Goal: Task Accomplishment & Management: Use online tool/utility

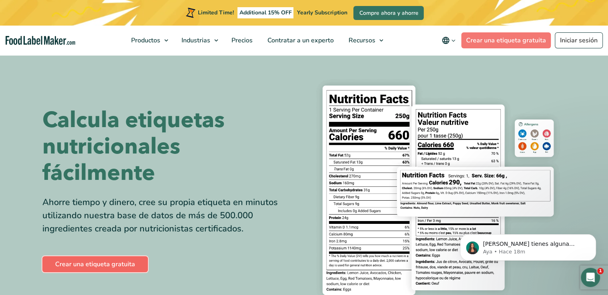
click at [89, 268] on link "Crear una etiqueta gratuita" at bounding box center [95, 264] width 106 height 16
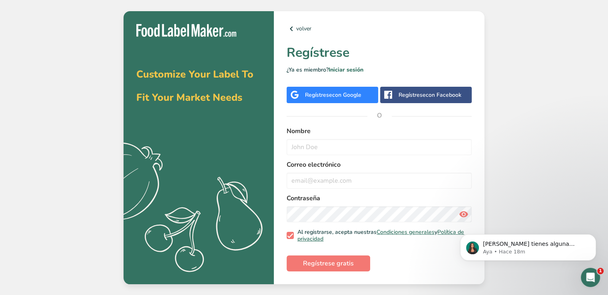
click at [346, 96] on span "con Google" at bounding box center [346, 95] width 29 height 8
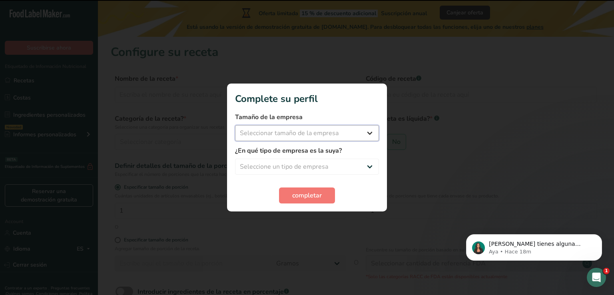
click at [336, 129] on select "Seleccionar tamaño de la empresa Menos de 10 empleados De 10 a 50 empleados De …" at bounding box center [307, 133] width 144 height 16
select select "1"
click at [235, 125] on select "Seleccionar tamaño de la empresa Menos de 10 empleados De 10 a 50 empleados De …" at bounding box center [307, 133] width 144 height 16
click at [310, 164] on select "Seleccione un tipo de empresa Fabricante de alimentos envasados Restaurante y c…" at bounding box center [307, 167] width 144 height 16
select select "1"
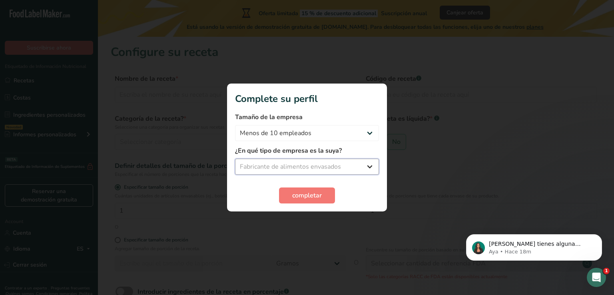
click at [235, 159] on select "Seleccione un tipo de empresa Fabricante de alimentos envasados Restaurante y c…" at bounding box center [307, 167] width 144 height 16
click at [314, 203] on button "completar" at bounding box center [307, 196] width 56 height 16
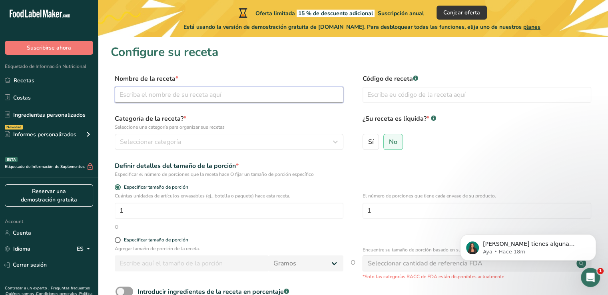
click at [224, 93] on input "text" at bounding box center [229, 95] width 229 height 16
type input "CHAMOY DE CIRUELA Y JAMAICA"
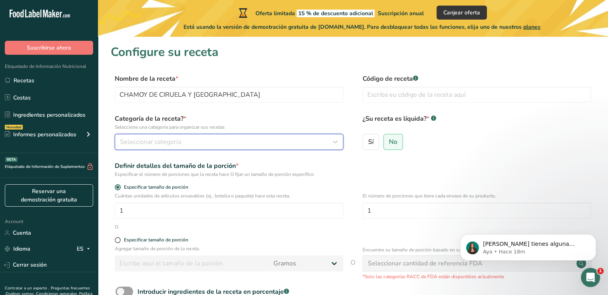
click at [284, 149] on button "Seleccionar categoría" at bounding box center [229, 142] width 229 height 16
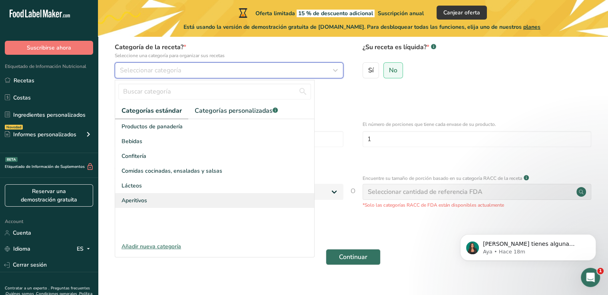
scroll to position [80, 0]
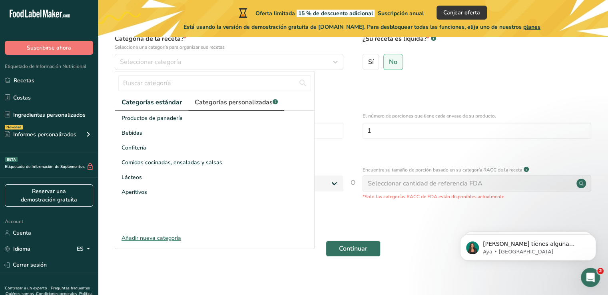
click at [206, 101] on span "Categorías personalizadas .a-a{fill:#347362;}.b-a{fill:#fff;}" at bounding box center [236, 103] width 83 height 10
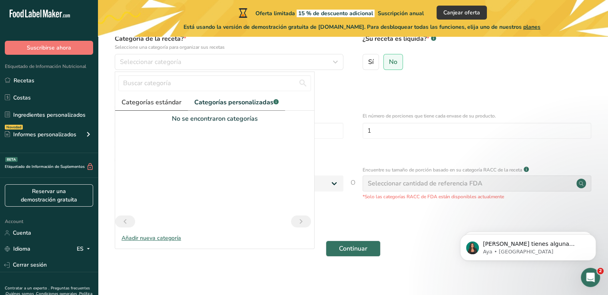
click at [163, 108] on link "Categorías estándar" at bounding box center [151, 102] width 73 height 16
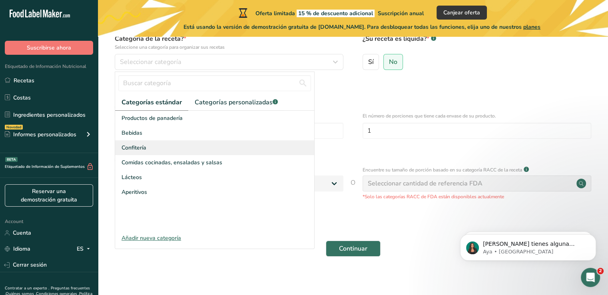
click at [144, 148] on span "Confitería" at bounding box center [134, 148] width 25 height 8
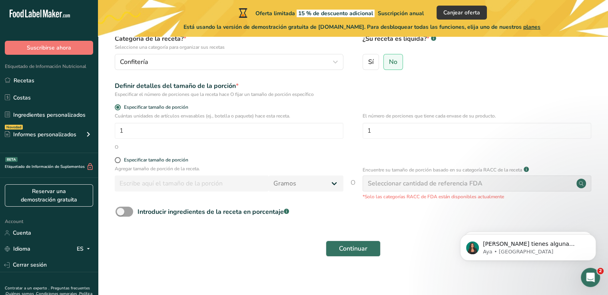
click at [184, 164] on div "Especificar tamaño de porción" at bounding box center [229, 161] width 229 height 8
click at [182, 159] on div "Especificar tamaño de porción" at bounding box center [156, 160] width 64 height 6
click at [120, 159] on input "Especificar tamaño de porción" at bounding box center [117, 160] width 5 height 5
radio input "true"
radio input "false"
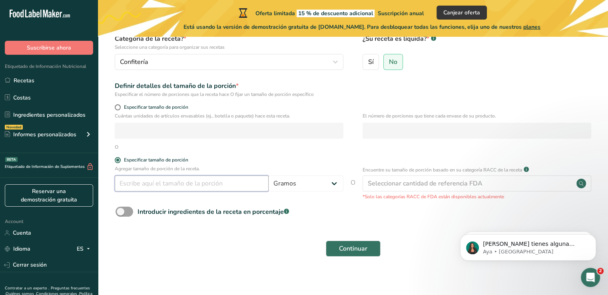
click at [218, 184] on input "number" at bounding box center [192, 184] width 154 height 16
drag, startPoint x: 178, startPoint y: 188, endPoint x: 101, endPoint y: 188, distance: 77.2
click at [101, 188] on section "Configure su receta Nombre de la receta * CHAMOY DE CIRUELA Y JAMAICA Código de…" at bounding box center [353, 116] width 510 height 318
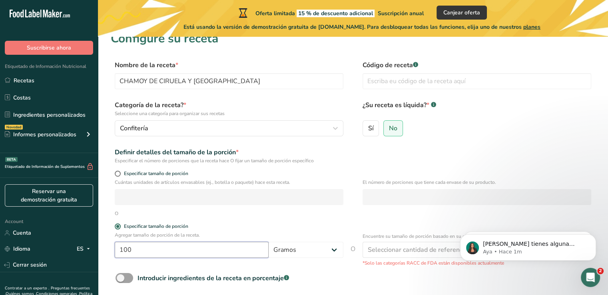
scroll to position [0, 0]
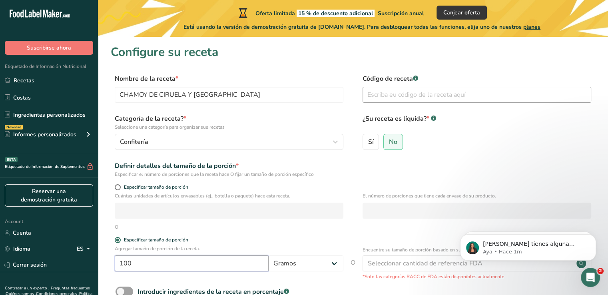
type input "100"
click at [414, 95] on input "text" at bounding box center [477, 95] width 229 height 16
click at [374, 142] on label "Sí" at bounding box center [371, 142] width 17 height 16
click at [368, 142] on input "Sí" at bounding box center [365, 141] width 5 height 5
radio input "true"
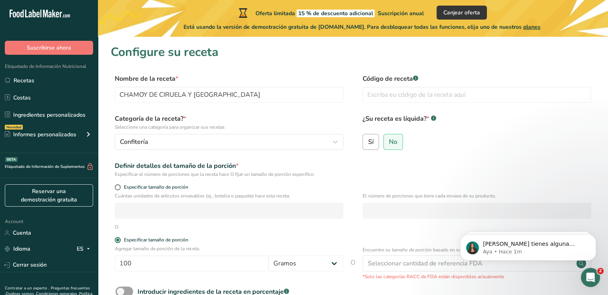
radio input "false"
select select "22"
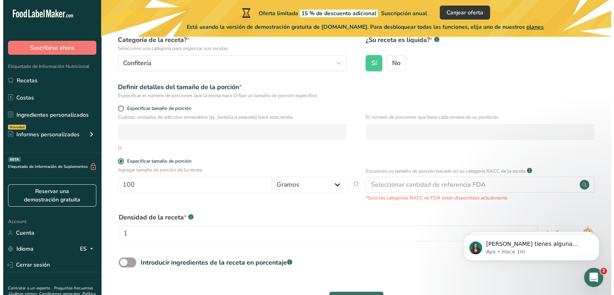
scroll to position [80, 0]
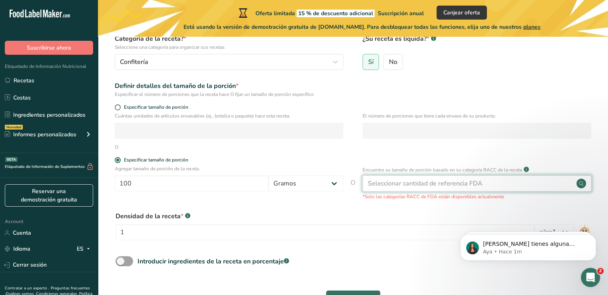
click at [445, 184] on div "Seleccionar cantidad de referencia FDA" at bounding box center [425, 184] width 115 height 10
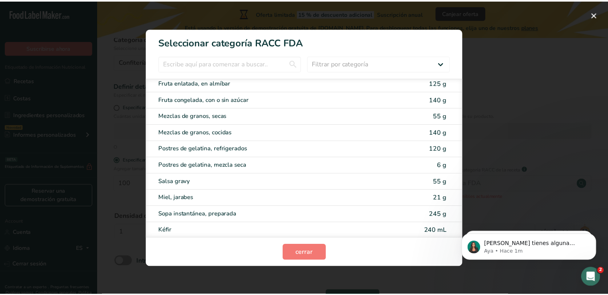
scroll to position [840, 0]
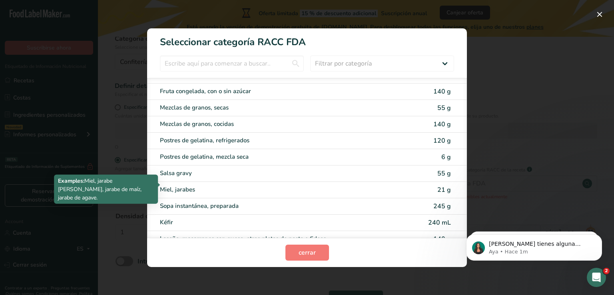
click at [178, 188] on div "Miel, jarabes" at bounding box center [273, 189] width 227 height 9
type input "21"
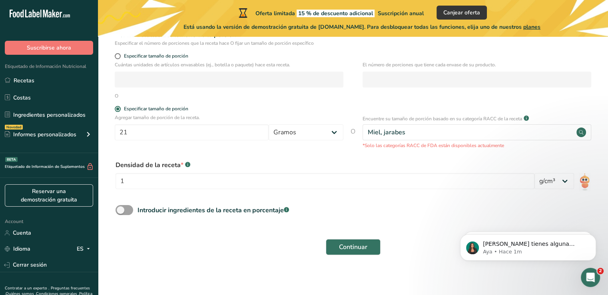
scroll to position [135, 0]
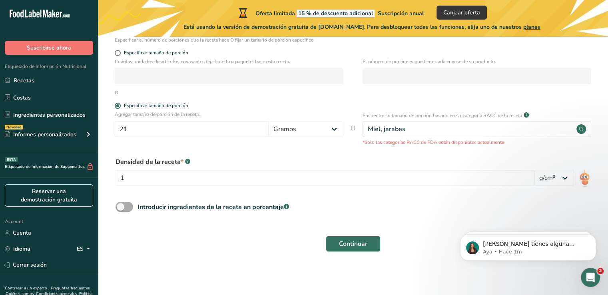
click at [216, 211] on div "Introducir ingredientes de la receta en porcentaje .a-a{fill:#347362;}.b-a{fill…" at bounding box center [214, 207] width 152 height 10
click at [121, 210] on input "Introducir ingredientes de la receta en porcentaje .a-a{fill:#347362;}.b-a{fill…" at bounding box center [118, 206] width 5 height 5
checkbox input "true"
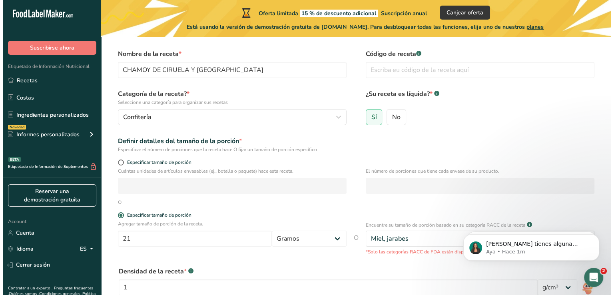
scroll to position [50, 0]
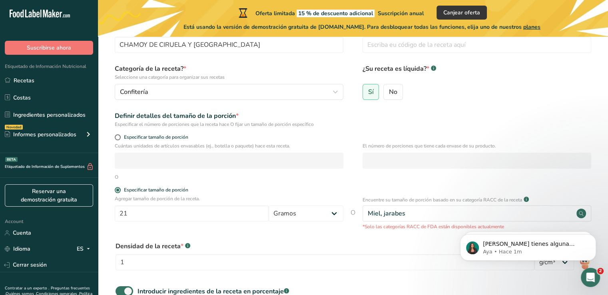
click at [515, 214] on div "Miel, jarabes" at bounding box center [477, 214] width 229 height 16
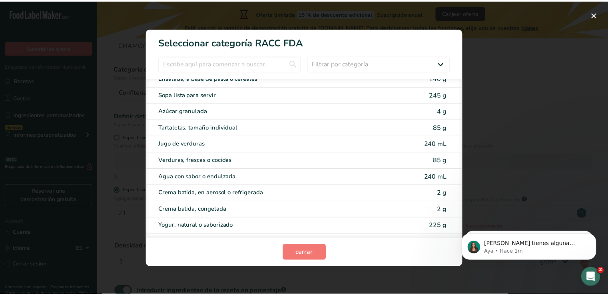
scroll to position [1571, 0]
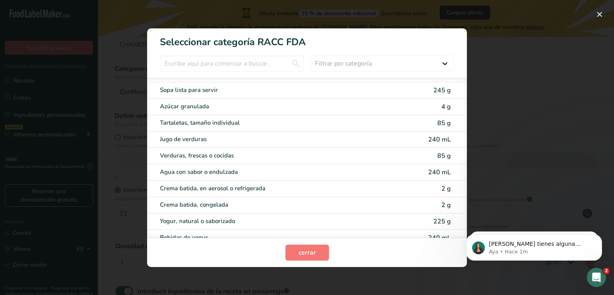
click at [494, 63] on div "RACC Category Selection Modal" at bounding box center [307, 147] width 614 height 295
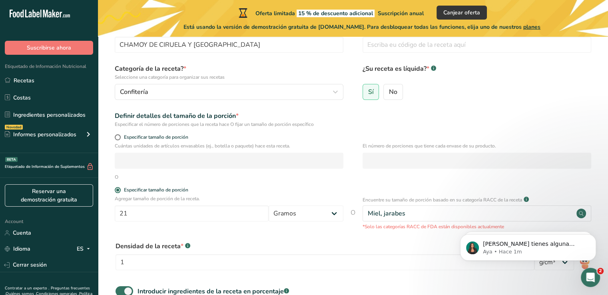
click at [141, 143] on p "Cuántas unidades de artículos envasables (ej., botella o paquete) hace esta rec…" at bounding box center [229, 145] width 229 height 7
click at [145, 136] on span "Especificar tamaño de porción" at bounding box center [155, 137] width 68 height 6
click at [120, 136] on input "Especificar tamaño de porción" at bounding box center [117, 137] width 5 height 5
radio input "true"
radio input "false"
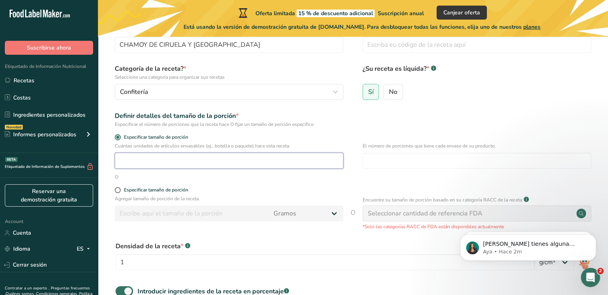
click at [159, 154] on input "number" at bounding box center [229, 161] width 229 height 16
click at [419, 156] on input "number" at bounding box center [477, 161] width 229 height 16
drag, startPoint x: 220, startPoint y: 162, endPoint x: 70, endPoint y: 184, distance: 151.3
click at [70, 184] on div ".a-20{fill:#fff;} Suscribirse ahora Etiquetado de Información Nutricional Recet…" at bounding box center [304, 182] width 608 height 465
type input "1"
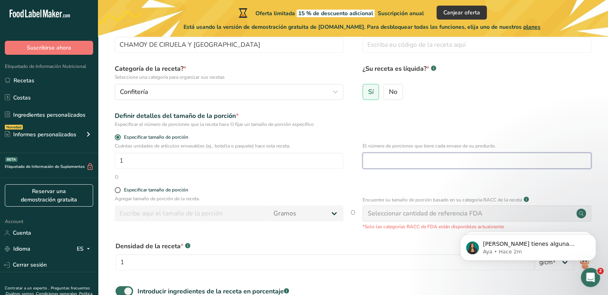
click at [402, 160] on input "number" at bounding box center [477, 161] width 229 height 16
type input "4.5"
click at [224, 169] on div "Cuántas unidades de artículos envasables (ej., botella o paquete) hace esta rec…" at bounding box center [353, 157] width 485 height 31
click at [136, 195] on p "Agregar tamaño de porción de la receta." at bounding box center [229, 198] width 229 height 7
click at [324, 164] on input "1" at bounding box center [229, 161] width 229 height 16
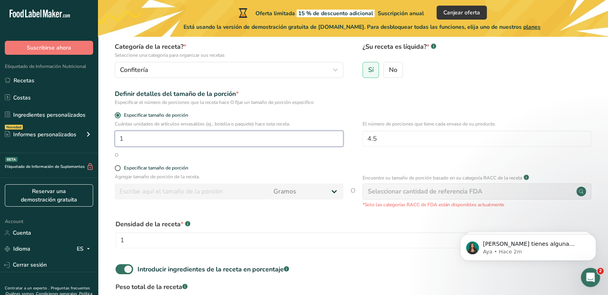
scroll to position [130, 0]
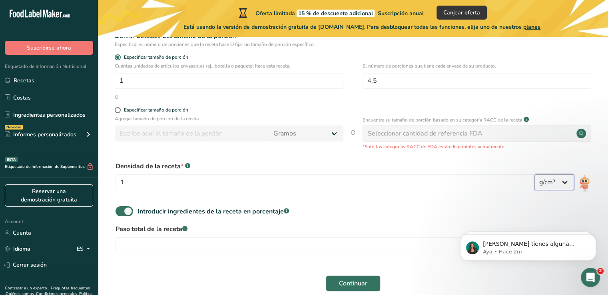
click at [551, 184] on select "lb/pie³ g/cm³" at bounding box center [555, 182] width 40 height 16
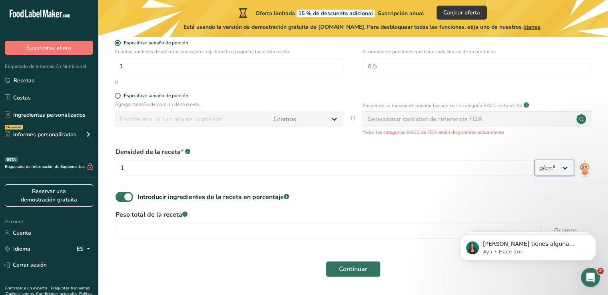
scroll to position [170, 0]
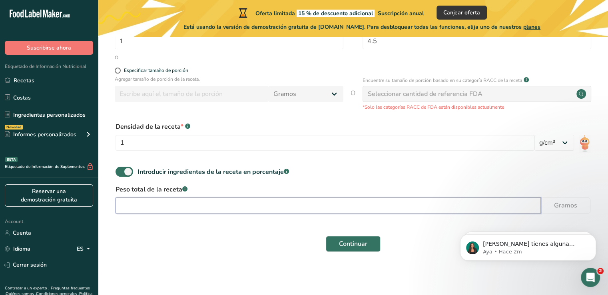
click at [291, 208] on input "number" at bounding box center [329, 206] width 426 height 16
click at [295, 207] on input "number" at bounding box center [329, 206] width 426 height 16
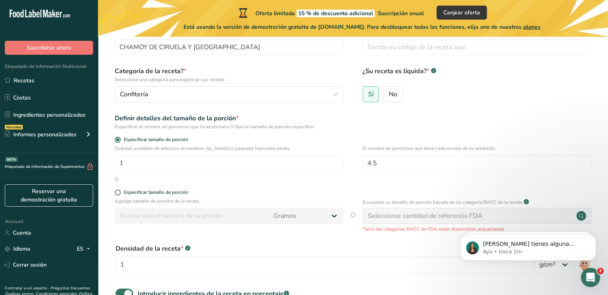
scroll to position [10, 0]
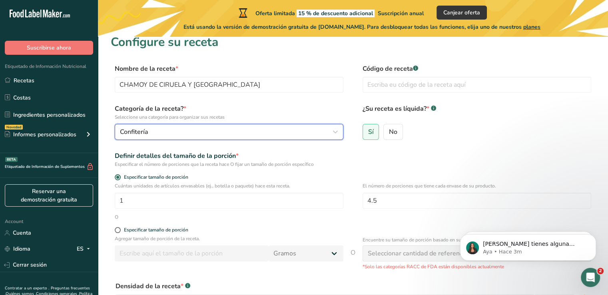
click at [182, 133] on div "Confitería" at bounding box center [227, 132] width 214 height 10
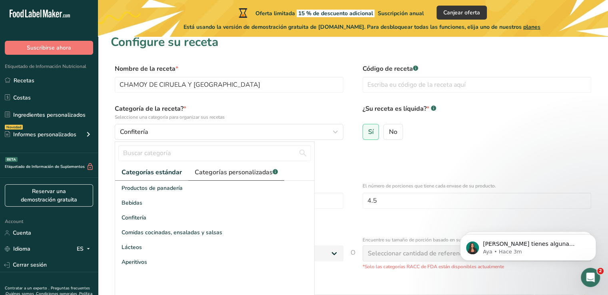
click at [209, 171] on span "Categorías personalizadas .a-a{fill:#347362;}.b-a{fill:#fff;}" at bounding box center [236, 173] width 83 height 10
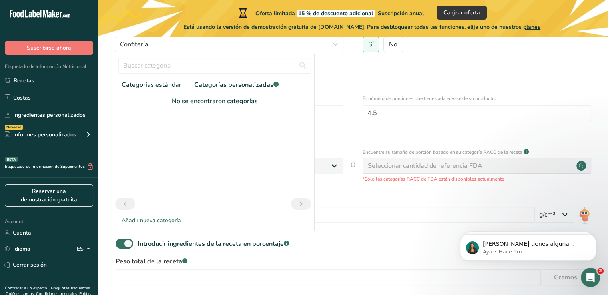
scroll to position [130, 0]
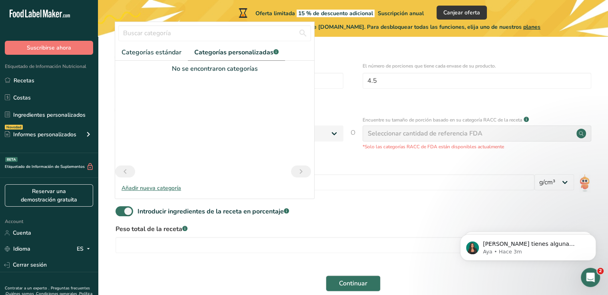
click at [165, 187] on div "Añadir nueva categoría" at bounding box center [214, 188] width 199 height 8
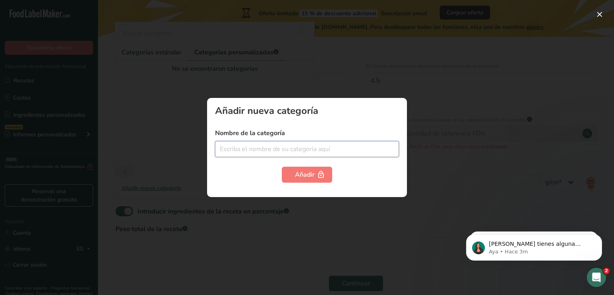
click at [251, 147] on input "text" at bounding box center [307, 149] width 184 height 16
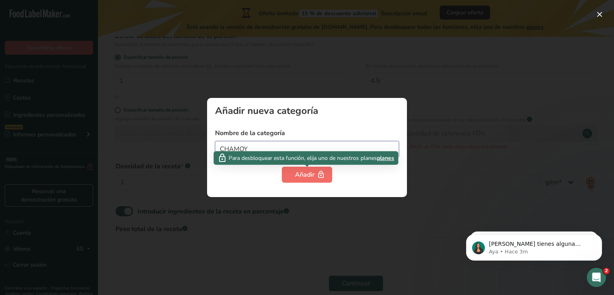
type input "CHAMOY"
click at [292, 172] on button "Añadir" at bounding box center [307, 175] width 50 height 16
click at [323, 175] on icon "button" at bounding box center [321, 175] width 8 height 12
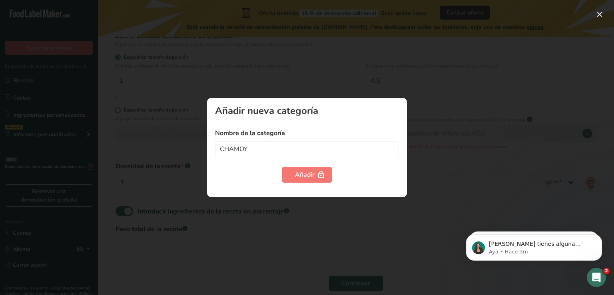
click at [421, 185] on div at bounding box center [307, 147] width 614 height 295
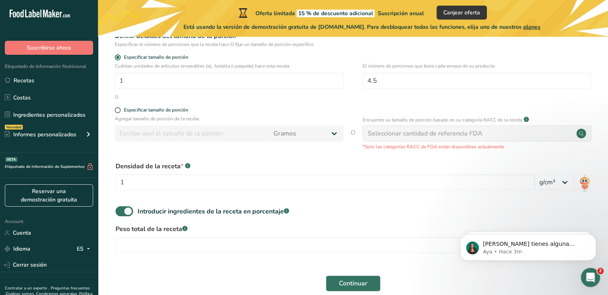
scroll to position [50, 0]
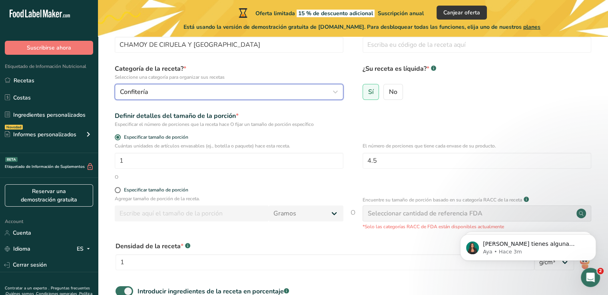
click at [184, 92] on div "Confitería" at bounding box center [227, 92] width 214 height 10
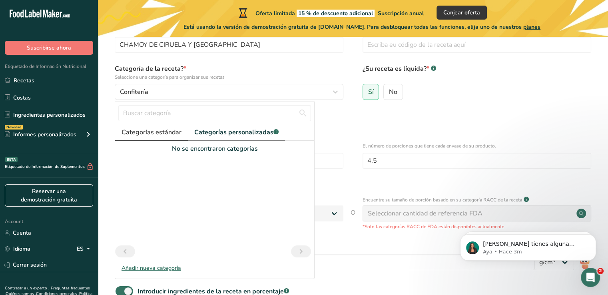
drag, startPoint x: 170, startPoint y: 124, endPoint x: 169, endPoint y: 130, distance: 6.6
click at [169, 129] on link "Categorías estándar" at bounding box center [151, 132] width 73 height 16
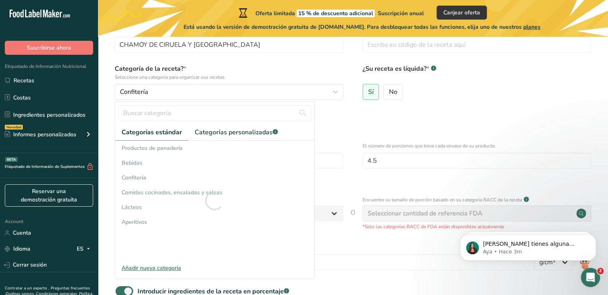
click at [168, 132] on span "Categorías estándar" at bounding box center [152, 133] width 60 height 10
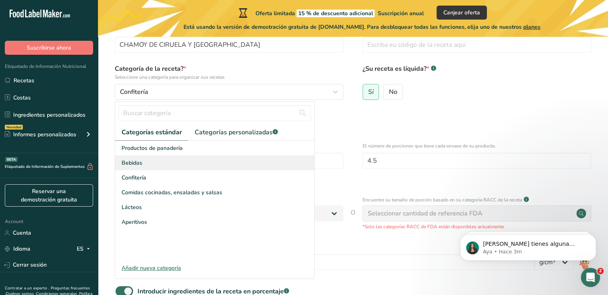
click at [148, 162] on div "Bebidas" at bounding box center [214, 163] width 199 height 15
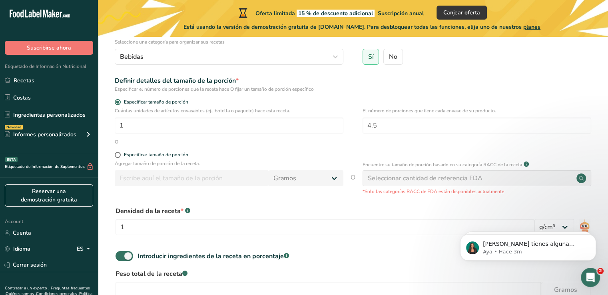
scroll to position [90, 0]
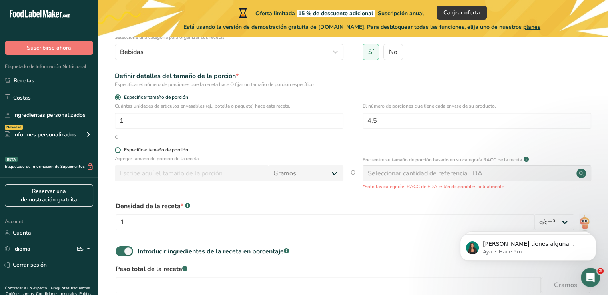
click at [142, 149] on div "Especificar tamaño de porción" at bounding box center [156, 150] width 64 height 6
click at [120, 149] on input "Especificar tamaño de porción" at bounding box center [117, 150] width 5 height 5
radio input "true"
radio input "false"
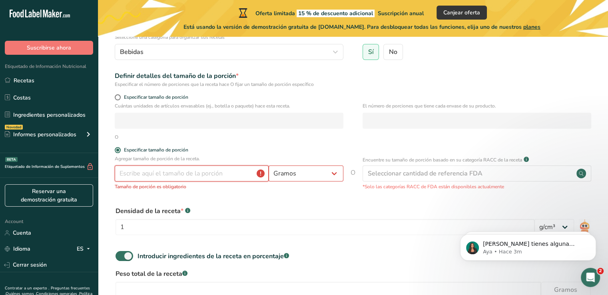
click at [228, 168] on input "number" at bounding box center [192, 174] width 154 height 16
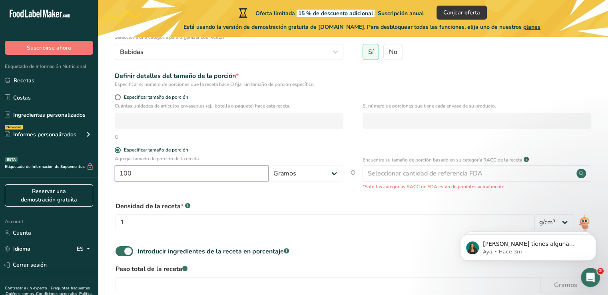
type input "100"
click at [312, 144] on form "Nombre de la receta * CHAMOY DE CIRUELA Y JAMAICA Código de receta .a-a{fill:#3…" at bounding box center [353, 160] width 485 height 352
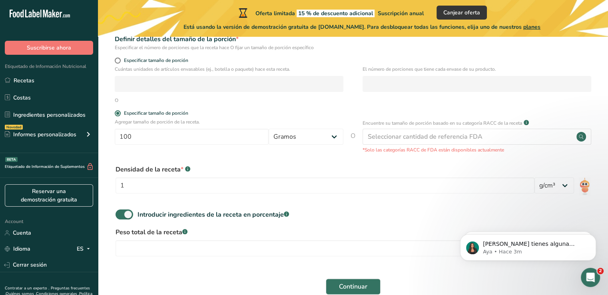
scroll to position [170, 0]
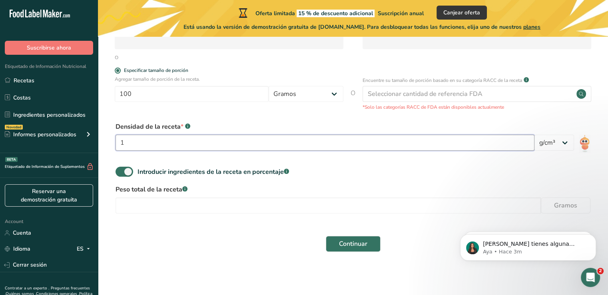
click at [334, 146] on input "1" at bounding box center [325, 143] width 419 height 16
click at [126, 145] on input "1.3" at bounding box center [325, 143] width 419 height 16
type input "1.03"
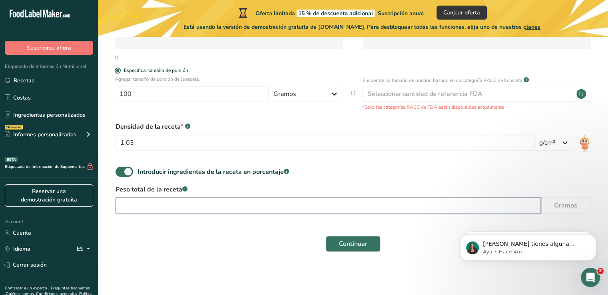
click at [201, 208] on input "number" at bounding box center [329, 206] width 426 height 16
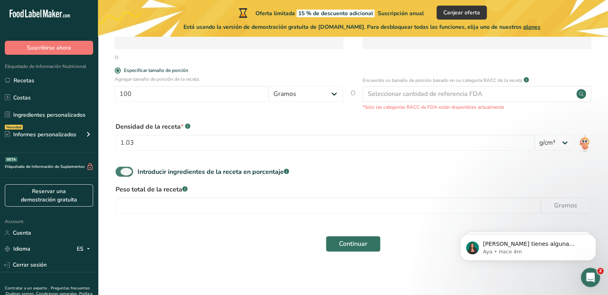
click at [126, 174] on span at bounding box center [125, 172] width 18 height 10
click at [121, 174] on input "Introducir ingredientes de la receta en porcentaje .a-a{fill:#347362;}.b-a{fill…" at bounding box center [118, 171] width 5 height 5
checkbox input "false"
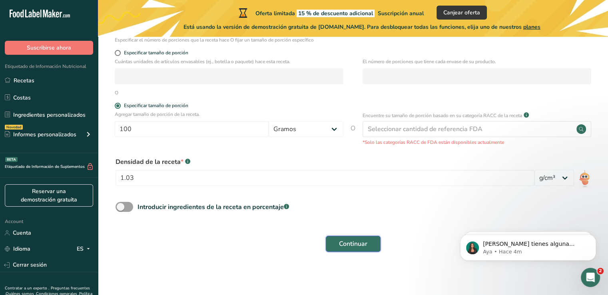
click at [354, 242] on span "Continuar" at bounding box center [353, 244] width 28 height 10
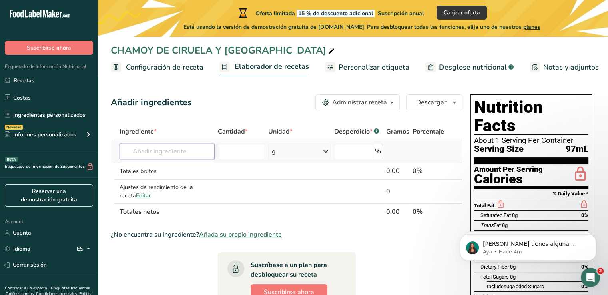
click at [162, 157] on input "text" at bounding box center [167, 152] width 95 height 16
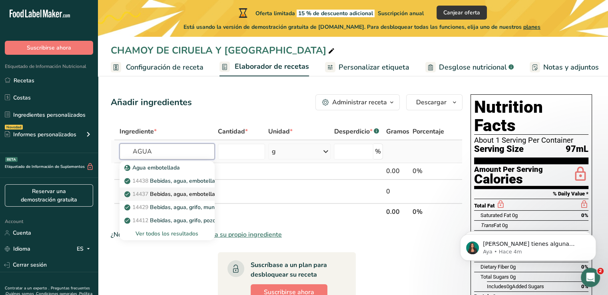
type input "AGUA"
click at [195, 194] on p "14437 Bebidas, agua, embotellada, sin gas, CALISTOGA" at bounding box center [208, 194] width 164 height 8
type input "Beverages, water, bottled, non-carbonated, CALISTOGA"
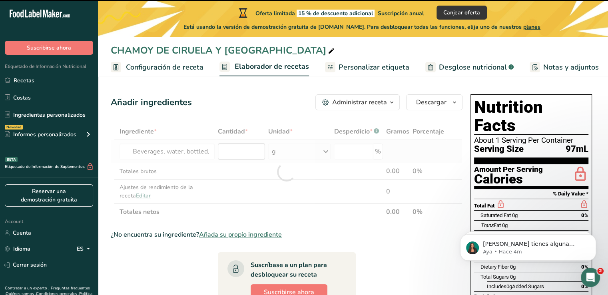
type input "0"
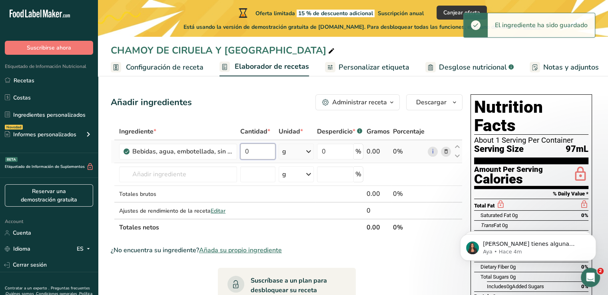
click at [267, 150] on input "0" at bounding box center [257, 152] width 35 height 16
drag, startPoint x: 253, startPoint y: 149, endPoint x: 237, endPoint y: 146, distance: 16.2
click at [239, 147] on td "0" at bounding box center [258, 151] width 38 height 23
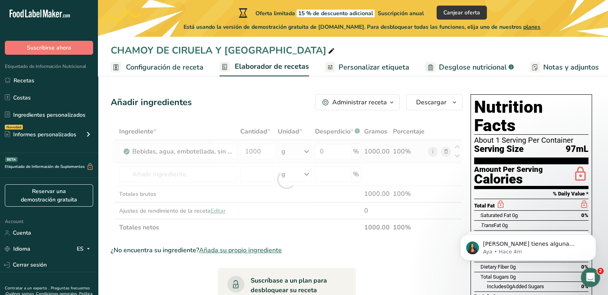
click at [297, 154] on div "Ingrediente * Cantidad * Unidad * Desperdicio * .a-a{fill:#347362;}.b-a{fill:#f…" at bounding box center [287, 179] width 352 height 113
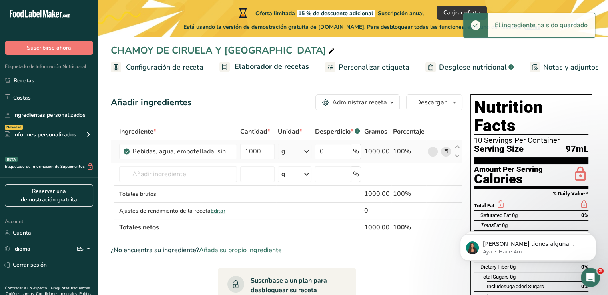
click at [299, 153] on div "g" at bounding box center [295, 152] width 34 height 16
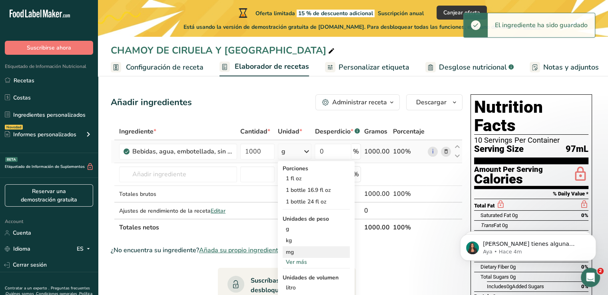
scroll to position [40, 0]
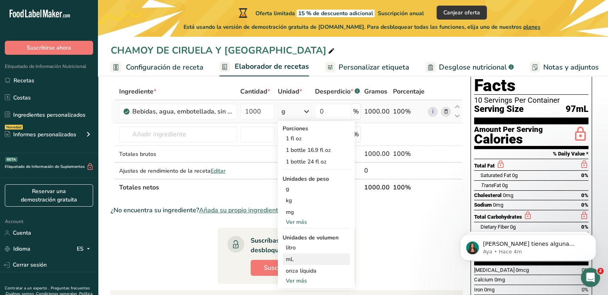
click at [296, 255] on div "mL" at bounding box center [316, 259] width 61 height 8
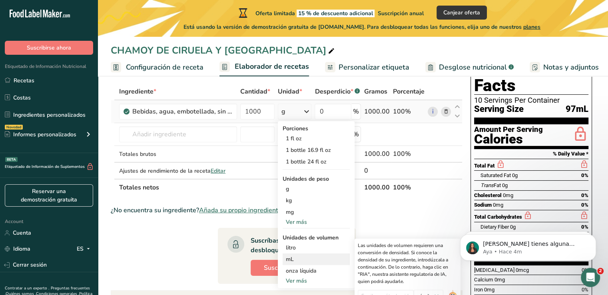
click at [294, 260] on div "mL" at bounding box center [316, 259] width 61 height 8
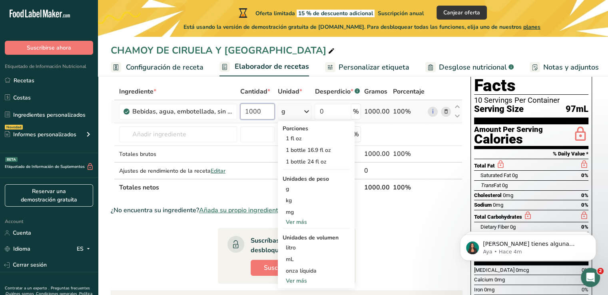
click at [263, 114] on input "1000" at bounding box center [257, 112] width 34 height 16
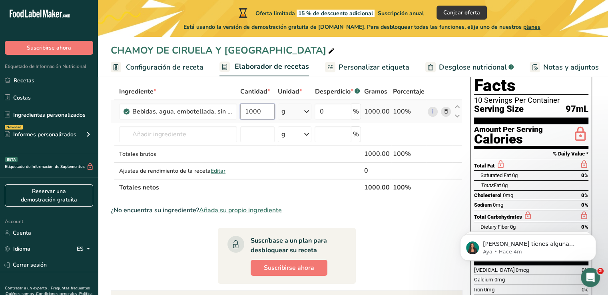
drag, startPoint x: 263, startPoint y: 114, endPoint x: 248, endPoint y: 112, distance: 15.3
click at [248, 112] on input "1000" at bounding box center [257, 112] width 34 height 16
click at [289, 114] on div "Ingrediente * Cantidad * Unidad * Desperdicio * .a-a{fill:#347362;}.b-a{fill:#f…" at bounding box center [287, 139] width 352 height 113
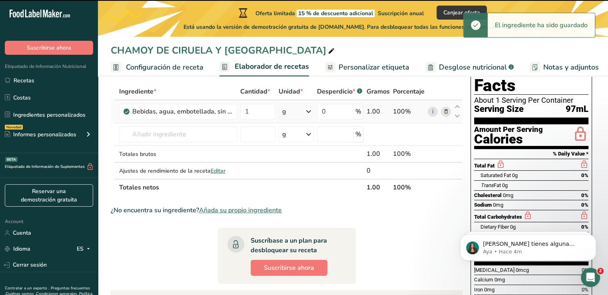
click at [292, 116] on div "g" at bounding box center [296, 112] width 35 height 16
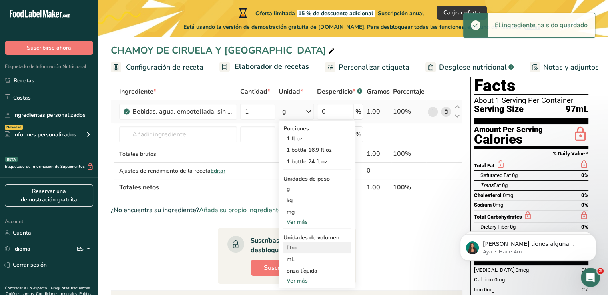
click at [292, 244] on div "litro" at bounding box center [317, 248] width 61 height 8
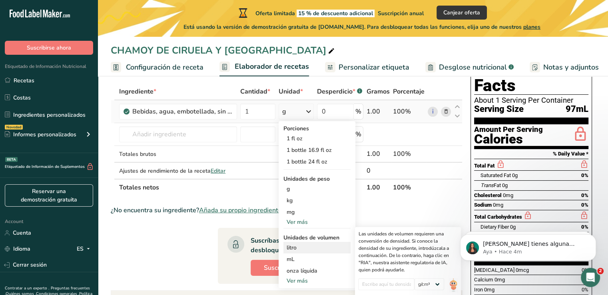
click at [296, 250] on div "litro" at bounding box center [317, 248] width 61 height 8
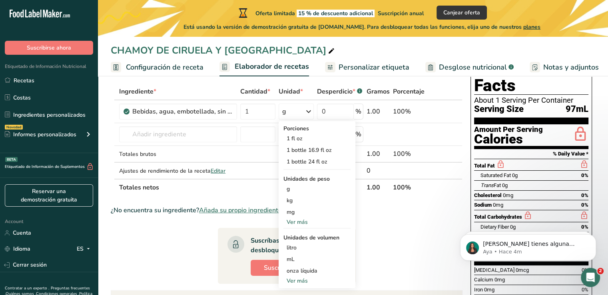
click at [130, 256] on section "Ingrediente * Cantidad * Unidad * Desperdicio * .a-a{fill:#347362;}.b-a{fill:#f…" at bounding box center [287, 246] width 352 height 326
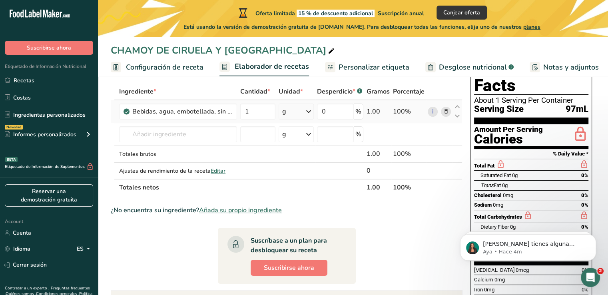
click at [298, 110] on div "g" at bounding box center [296, 112] width 35 height 16
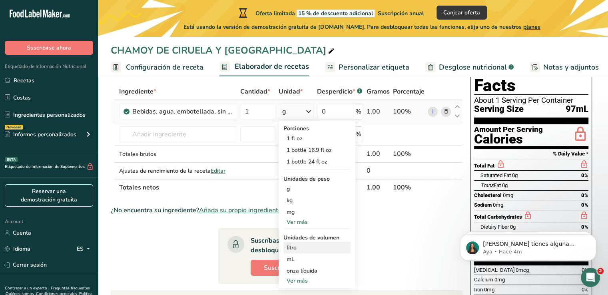
click at [293, 250] on div "litro" at bounding box center [317, 248] width 61 height 8
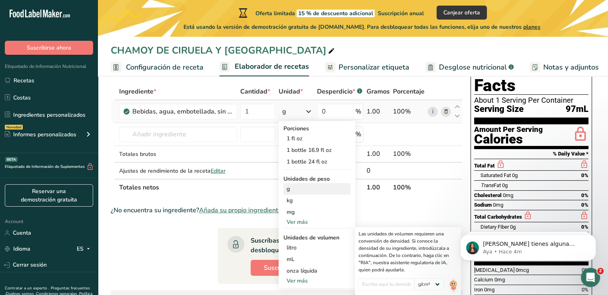
click at [301, 190] on div "g" at bounding box center [317, 189] width 67 height 12
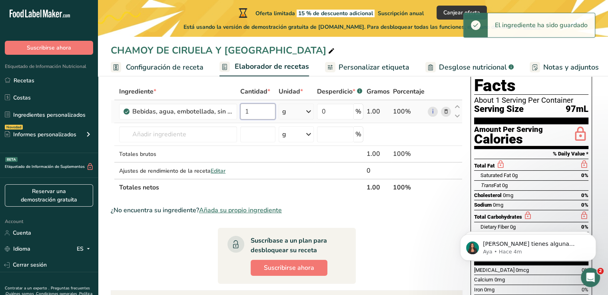
click at [264, 108] on input "1" at bounding box center [257, 112] width 35 height 16
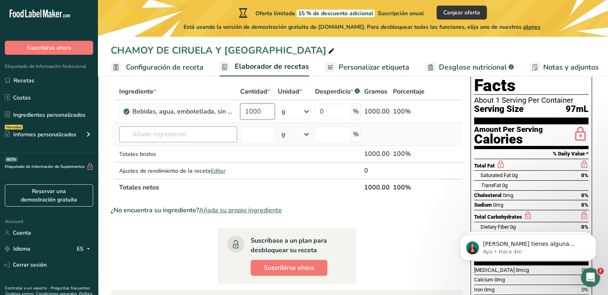
type input "1000"
click at [203, 141] on div "Ingrediente * Cantidad * Unidad * Desperdicio * .a-a{fill:#347362;}.b-a{fill:#f…" at bounding box center [287, 139] width 352 height 113
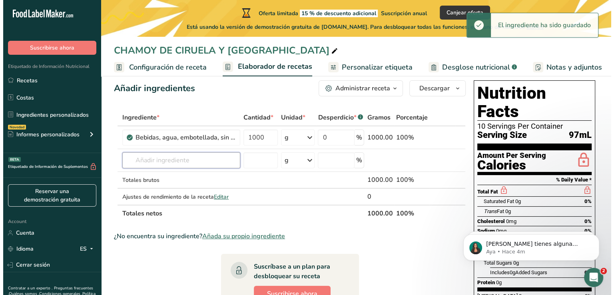
scroll to position [0, 0]
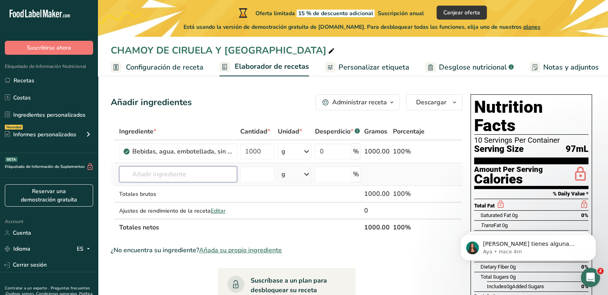
click at [182, 178] on input "text" at bounding box center [178, 174] width 118 height 16
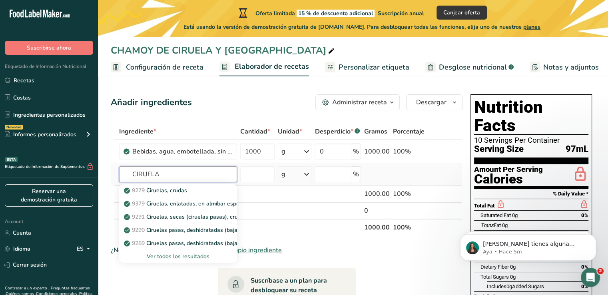
type input "CIRUELA"
click at [196, 257] on div "Ver todos los resultados" at bounding box center [178, 256] width 105 height 8
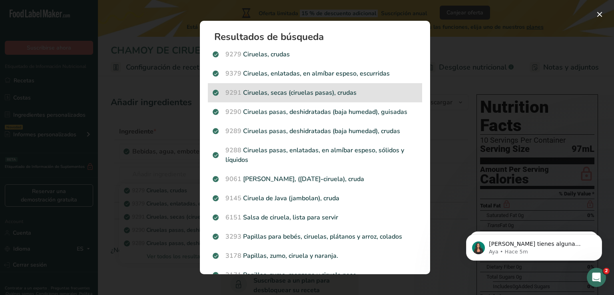
click at [302, 97] on p "9291 Ciruelas, secas (ciruelas pasas), crudas" at bounding box center [315, 93] width 205 height 10
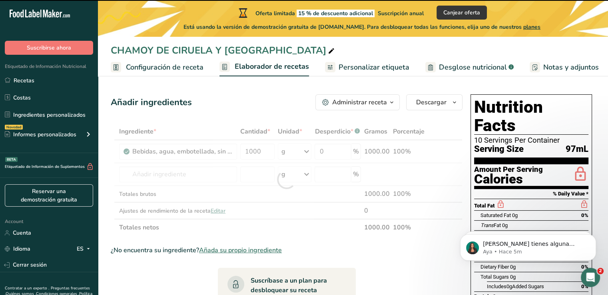
type input "0"
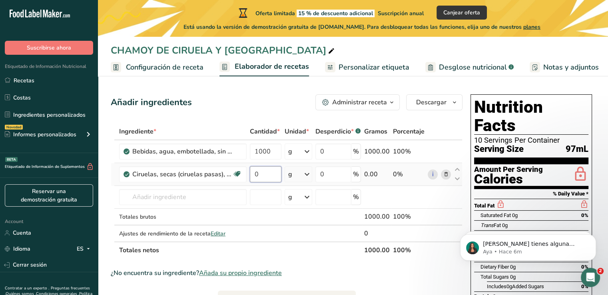
click at [276, 176] on input "0" at bounding box center [266, 174] width 32 height 16
drag, startPoint x: 276, startPoint y: 175, endPoint x: 251, endPoint y: 170, distance: 25.3
click at [251, 170] on input "0" at bounding box center [266, 174] width 32 height 16
type input "250"
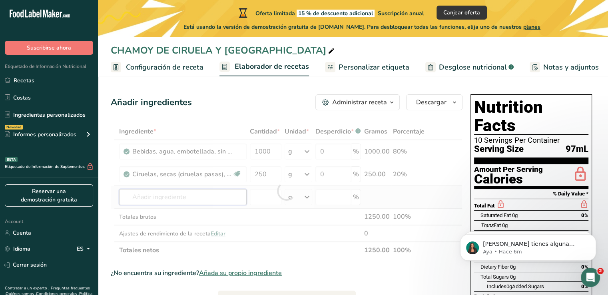
click at [149, 195] on div "Ingrediente * Cantidad * Unidad * Desperdicio * .a-a{fill:#347362;}.b-a{fill:#f…" at bounding box center [287, 191] width 352 height 136
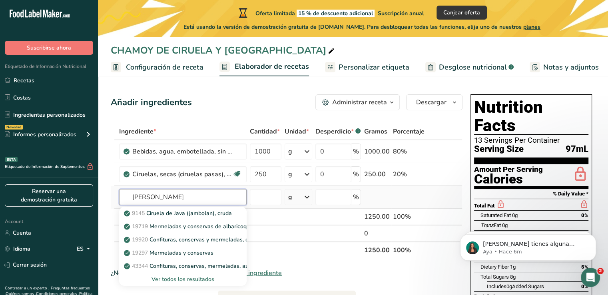
type input "J"
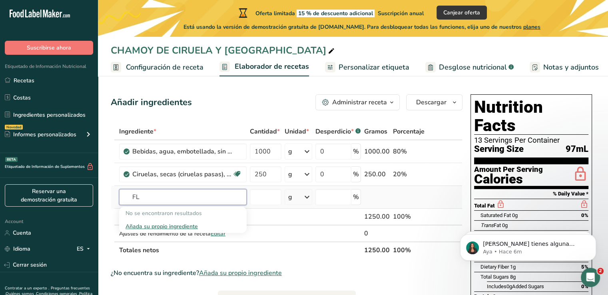
type input "F"
click at [166, 197] on input "JAMAICA" at bounding box center [183, 197] width 128 height 16
type input "J"
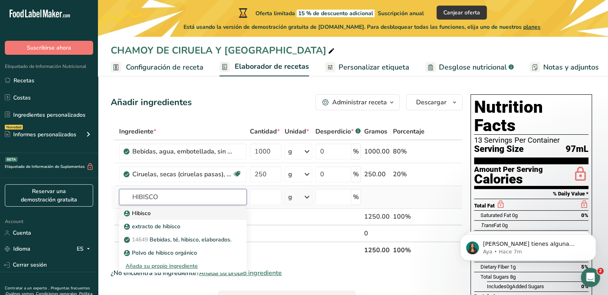
type input "HIBISCO"
click at [152, 214] on div "Hibisco" at bounding box center [177, 213] width 102 height 8
type input "Hibiscus"
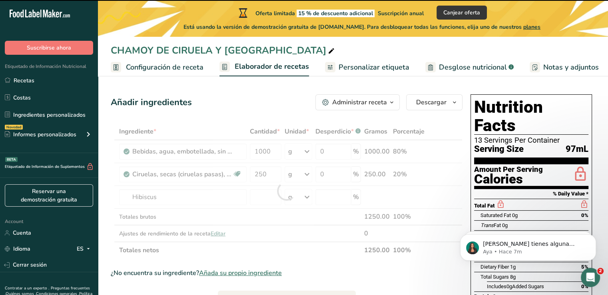
type input "0"
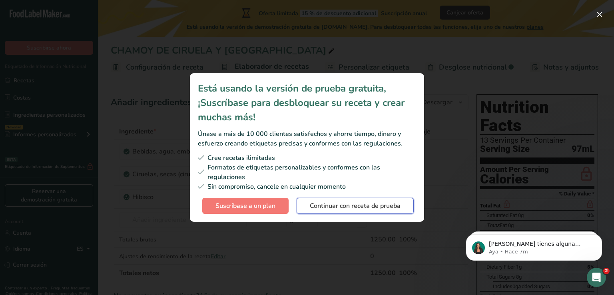
click at [331, 207] on span "Continuar con receta de prueba" at bounding box center [355, 206] width 91 height 10
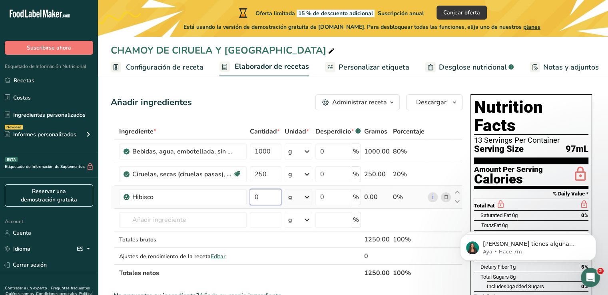
click at [263, 199] on input "0" at bounding box center [266, 197] width 32 height 16
drag, startPoint x: 263, startPoint y: 199, endPoint x: 245, endPoint y: 200, distance: 18.0
click at [246, 200] on tr "Hibisco 0 g Unidades de peso g kg mg Ver más Unidades de volumen litro Las unid…" at bounding box center [286, 197] width 351 height 23
type input "100"
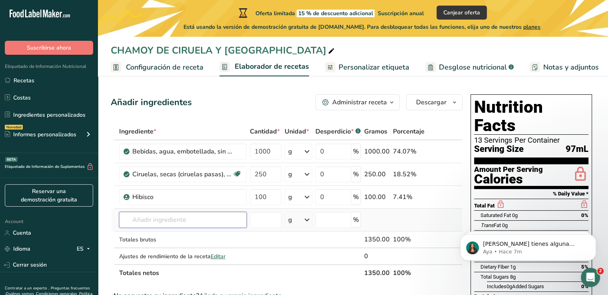
click at [198, 218] on div "Ingrediente * Cantidad * Unidad * Desperdicio * .a-a{fill:#347362;}.b-a{fill:#f…" at bounding box center [287, 202] width 352 height 158
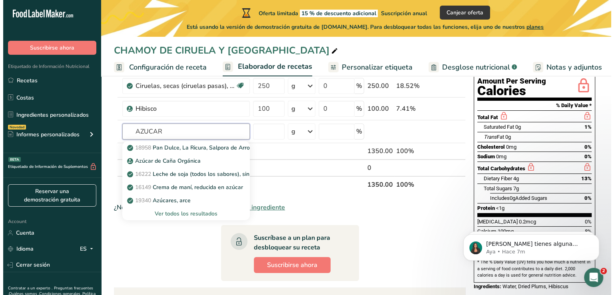
scroll to position [40, 0]
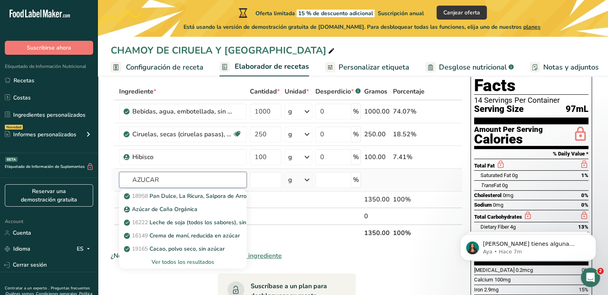
type input "AZUCAR"
click at [181, 268] on div "Ver todos los resultados" at bounding box center [183, 262] width 128 height 13
click at [178, 262] on div "Ver todos los resultados" at bounding box center [183, 262] width 115 height 8
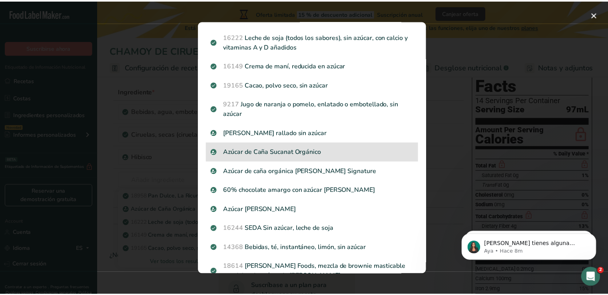
scroll to position [80, 0]
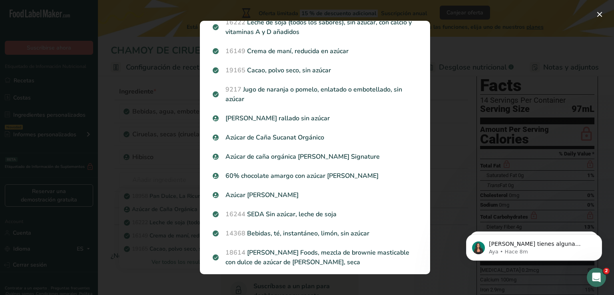
click at [128, 274] on div "Search results modal" at bounding box center [307, 147] width 614 height 295
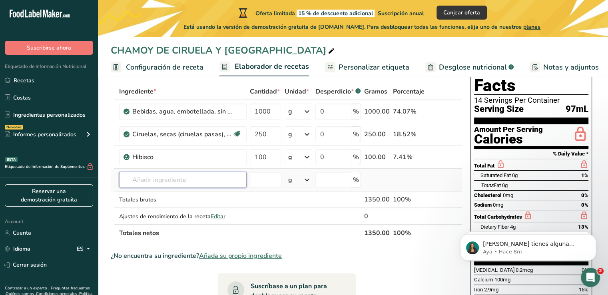
click at [170, 184] on input "text" at bounding box center [183, 180] width 128 height 16
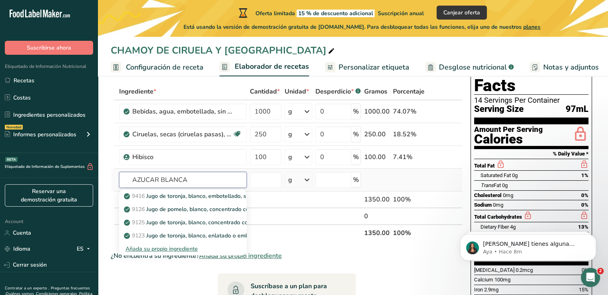
type input "AZUCAR BLANCA"
click at [181, 252] on div "Añada su propio ingrediente" at bounding box center [183, 249] width 115 height 8
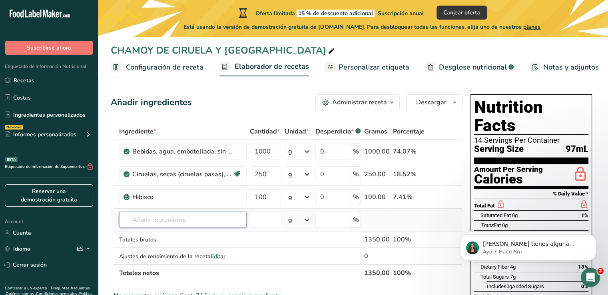
click at [189, 216] on input "text" at bounding box center [183, 220] width 128 height 16
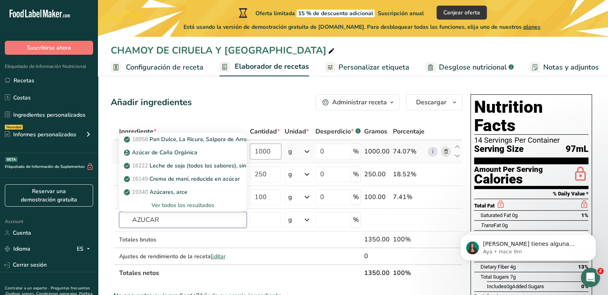
type input "AZUCAR"
drag, startPoint x: 273, startPoint y: 150, endPoint x: 251, endPoint y: 149, distance: 22.0
click at [251, 149] on input "1000" at bounding box center [266, 152] width 32 height 16
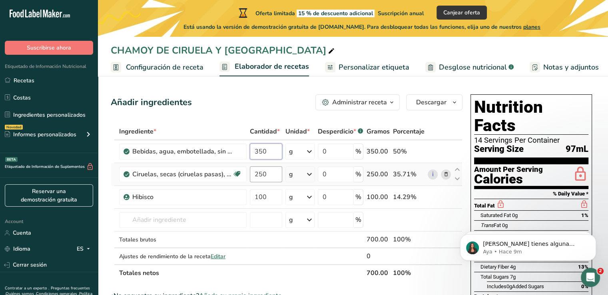
type input "350"
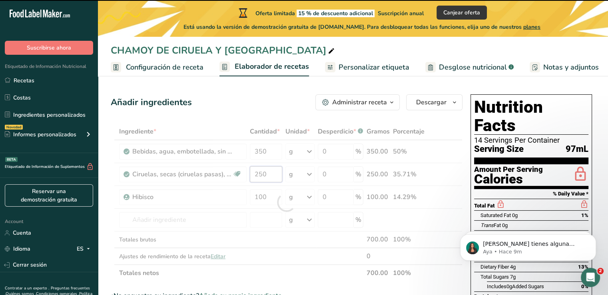
drag, startPoint x: 274, startPoint y: 175, endPoint x: 245, endPoint y: 172, distance: 28.9
click at [245, 172] on div "Ingrediente * Cantidad * Unidad * Desperdicio * .a-a{fill:#347362;}.b-a{fill:#f…" at bounding box center [287, 202] width 352 height 158
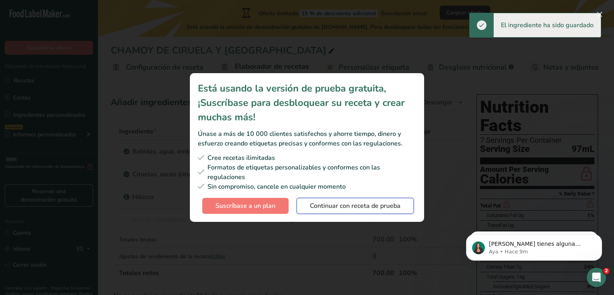
click at [333, 208] on span "Continuar con receta de prueba" at bounding box center [355, 206] width 91 height 10
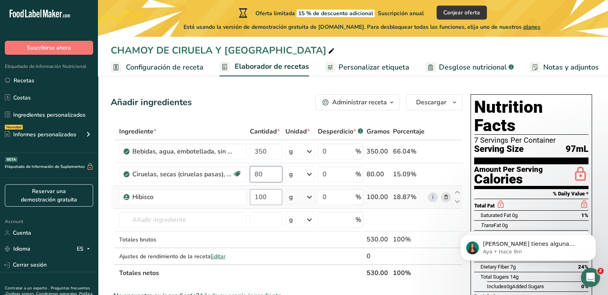
type input "80"
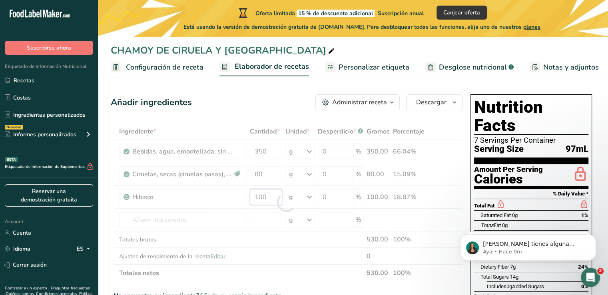
drag, startPoint x: 267, startPoint y: 198, endPoint x: 253, endPoint y: 194, distance: 14.9
click at [253, 194] on div "Ingrediente * Cantidad * Unidad * Desperdicio * .a-a{fill:#347362;}.b-a{fill:#f…" at bounding box center [287, 202] width 352 height 158
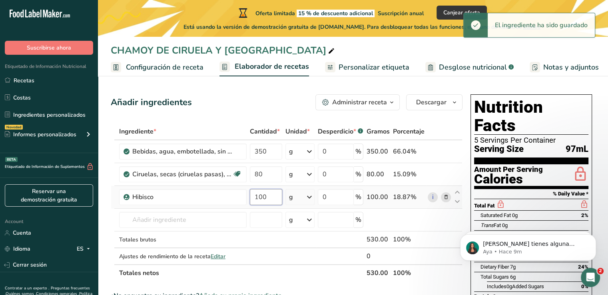
click at [254, 195] on input "100" at bounding box center [266, 197] width 32 height 16
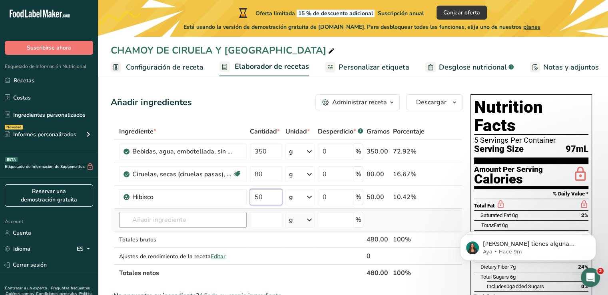
type input "50"
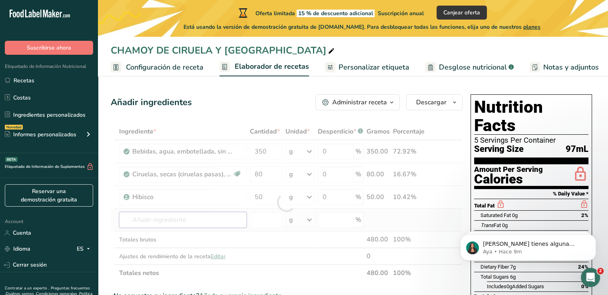
click at [229, 223] on div "Ingrediente * Cantidad * Unidad * Desperdicio * .a-a{fill:#347362;}.b-a{fill:#f…" at bounding box center [287, 202] width 352 height 158
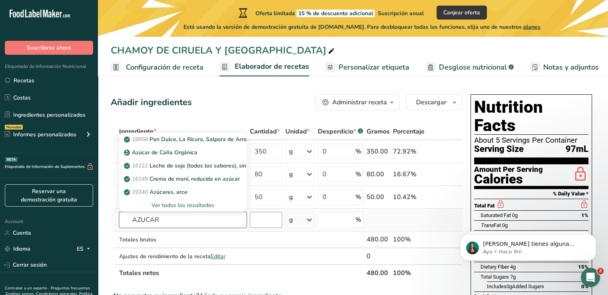
type input "AZUCAR"
click at [257, 218] on input "number" at bounding box center [266, 220] width 32 height 16
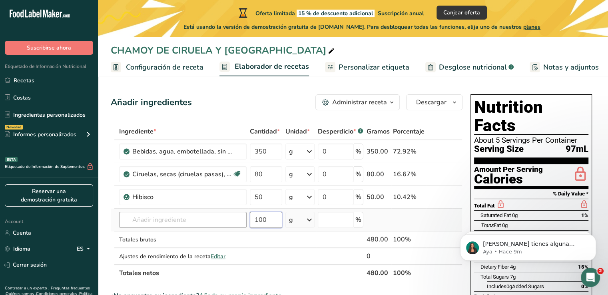
type input "100"
click at [199, 218] on input "text" at bounding box center [183, 220] width 128 height 16
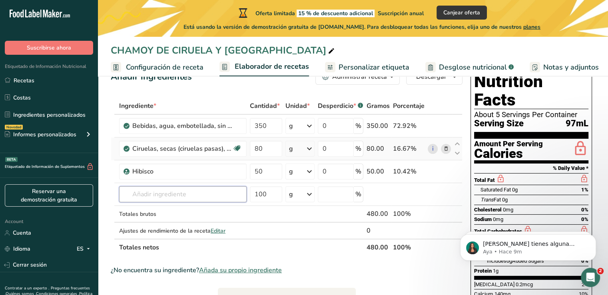
scroll to position [40, 0]
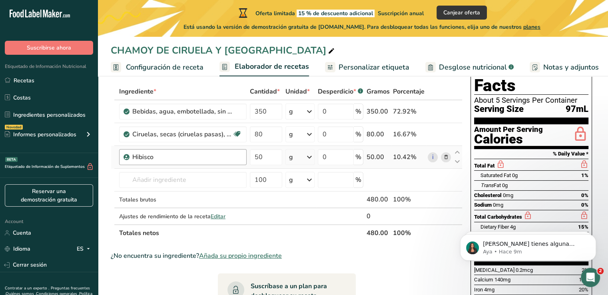
click at [237, 160] on div "Hibisco" at bounding box center [187, 157] width 110 height 10
click at [235, 155] on div "Hibisco" at bounding box center [187, 157] width 110 height 10
click at [146, 157] on div "Hibisco" at bounding box center [182, 157] width 100 height 10
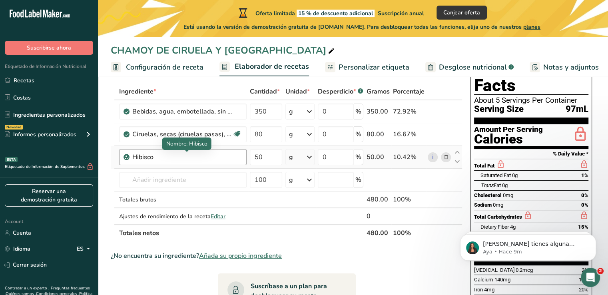
click at [146, 157] on div "Hibisco" at bounding box center [182, 157] width 100 height 10
click at [447, 159] on icon at bounding box center [446, 157] width 6 height 8
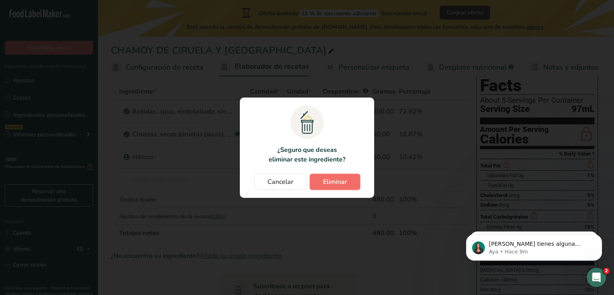
click at [326, 180] on span "Eliminar" at bounding box center [335, 182] width 24 height 10
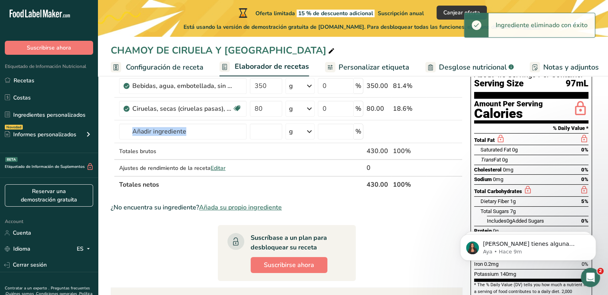
scroll to position [80, 0]
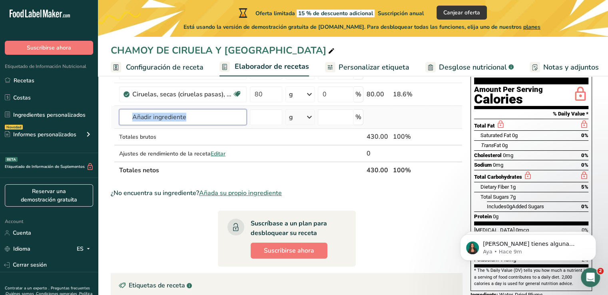
click at [184, 115] on input "text" at bounding box center [183, 117] width 128 height 16
click at [189, 117] on input "text" at bounding box center [183, 117] width 128 height 16
click at [190, 117] on input "text" at bounding box center [183, 117] width 128 height 16
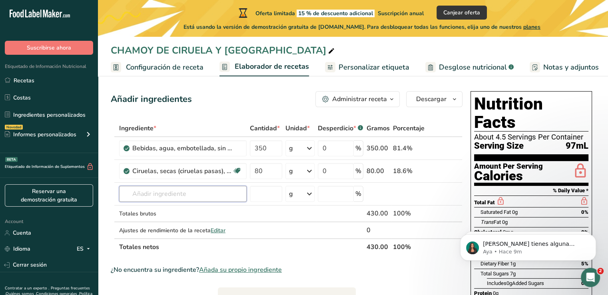
scroll to position [0, 0]
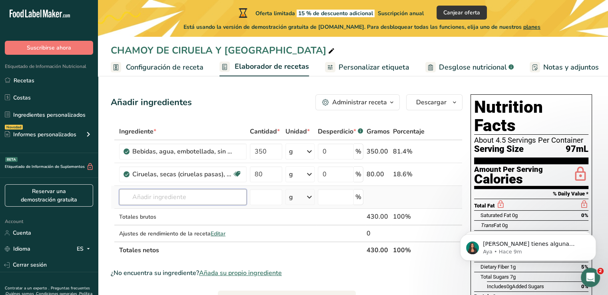
click at [184, 200] on input "text" at bounding box center [183, 197] width 128 height 16
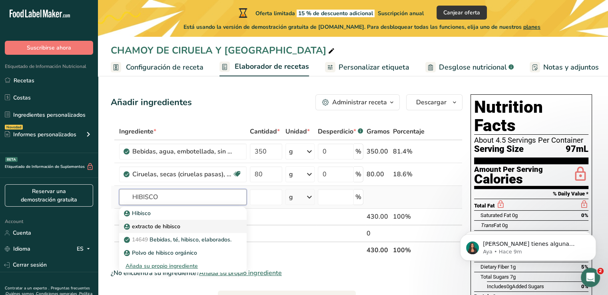
type input "HIBISCO"
click at [155, 229] on p "extracto de hibisco" at bounding box center [153, 226] width 55 height 8
type input "Hibiscus extract"
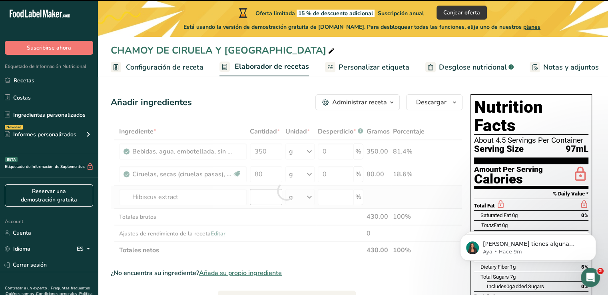
type input "0"
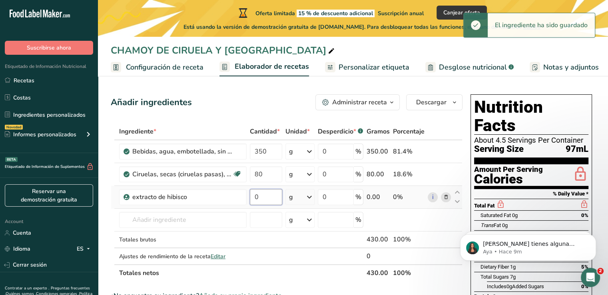
click at [267, 200] on input "0" at bounding box center [266, 197] width 32 height 16
drag, startPoint x: 267, startPoint y: 200, endPoint x: 242, endPoint y: 200, distance: 25.2
click at [242, 200] on tr "extracto de hibisco 0 g Unidades de peso g kg mg Ver más Unidades de volumen li…" at bounding box center [286, 197] width 351 height 23
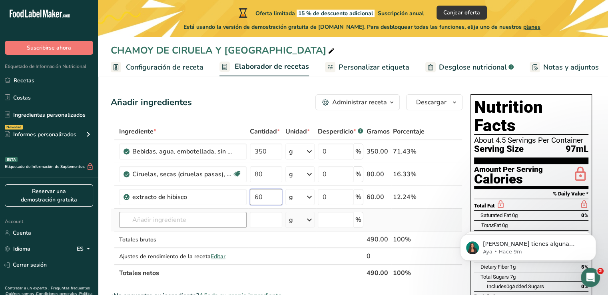
type input "60"
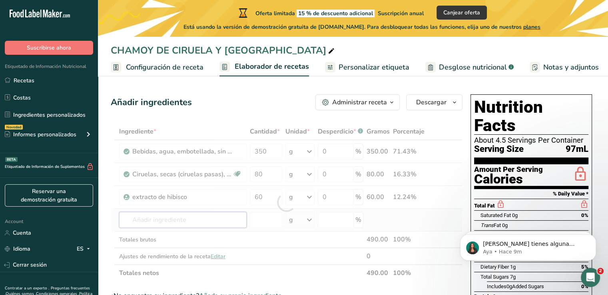
click at [197, 223] on div "Ingrediente * Cantidad * Unidad * Desperdicio * .a-a{fill:#347362;}.b-a{fill:#f…" at bounding box center [287, 202] width 352 height 158
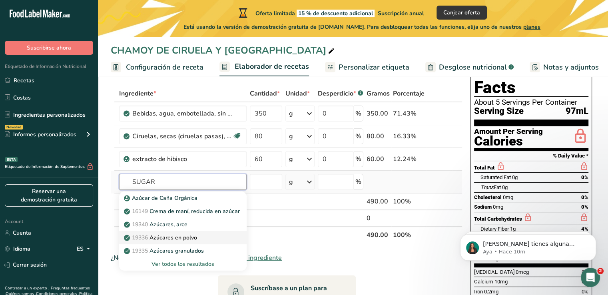
scroll to position [40, 0]
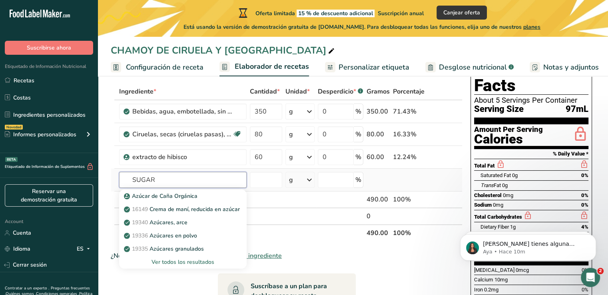
type input "SUGAR"
click at [190, 261] on div "Ver todos los resultados" at bounding box center [183, 262] width 115 height 8
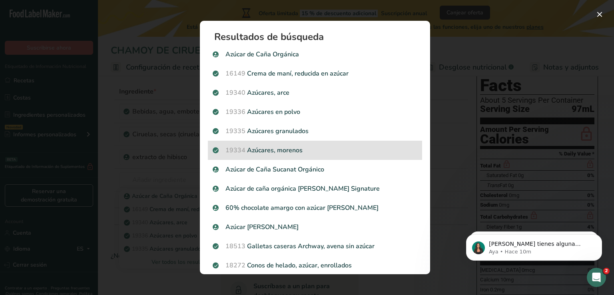
click at [294, 151] on p "19334 Azúcares, morenos" at bounding box center [315, 151] width 205 height 10
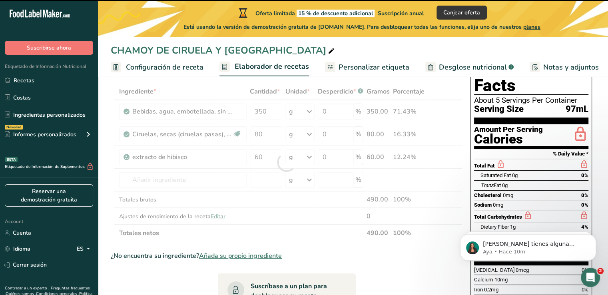
type input "0"
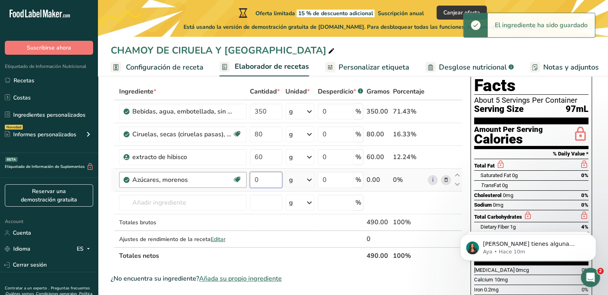
drag, startPoint x: 266, startPoint y: 178, endPoint x: 246, endPoint y: 178, distance: 20.0
click at [246, 178] on tr "Azúcares, morenos Libre de lácteos Libre de gluten Vegano Vegetariano Libre de …" at bounding box center [286, 180] width 351 height 23
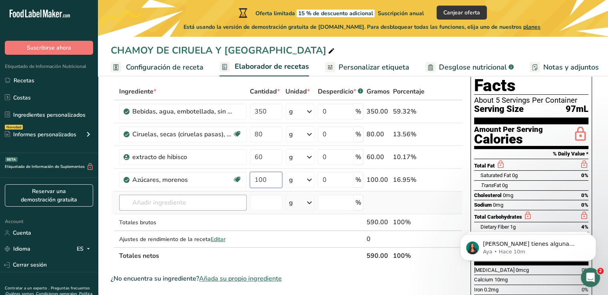
type input "100"
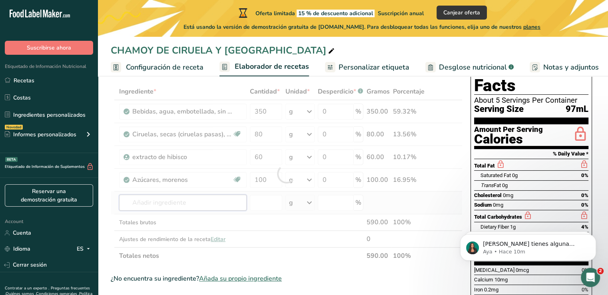
click at [165, 196] on div "Ingrediente * Cantidad * Unidad * Desperdicio * .a-a{fill:#347362;}.b-a{fill:#f…" at bounding box center [287, 173] width 352 height 181
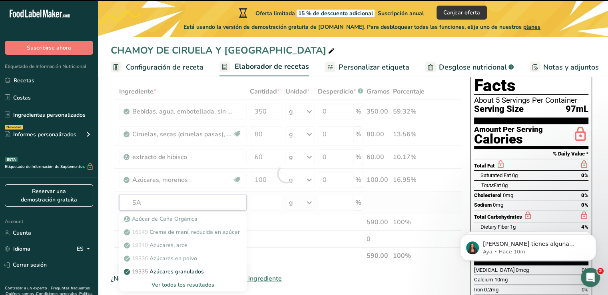
type input "SAL"
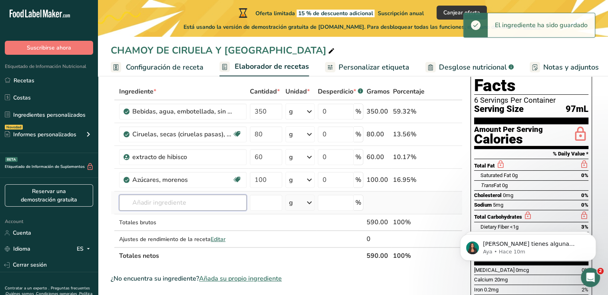
click at [162, 205] on input "text" at bounding box center [183, 203] width 128 height 16
type input "W"
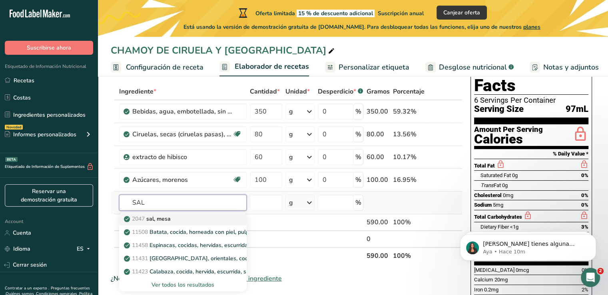
type input "SAL"
click at [162, 219] on p "2047 sal, mesa" at bounding box center [148, 219] width 45 height 8
type input "Salt, table"
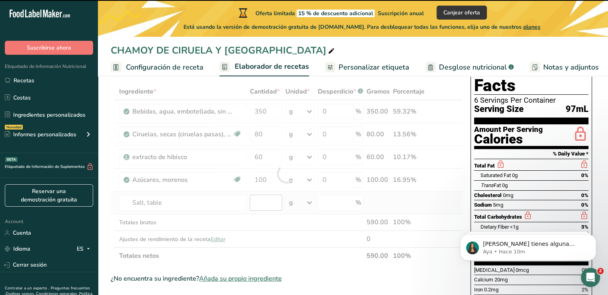
type input "0"
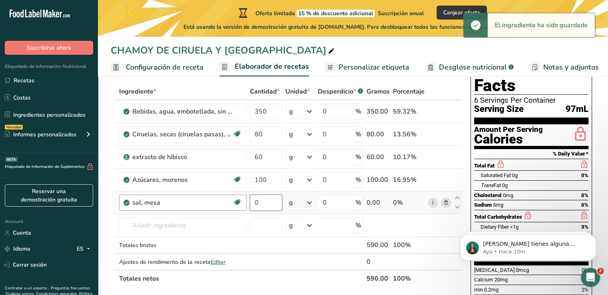
drag, startPoint x: 270, startPoint y: 202, endPoint x: 224, endPoint y: 206, distance: 46.1
click at [225, 206] on tr "sal, mesa Libre de lácteos Libre de gluten Vegano Vegetariano Libre de soja 0 g…" at bounding box center [286, 203] width 351 height 23
type input "5"
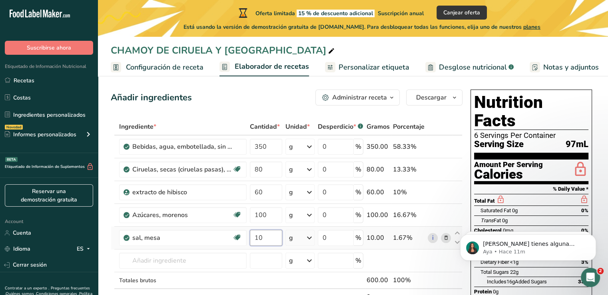
scroll to position [0, 0]
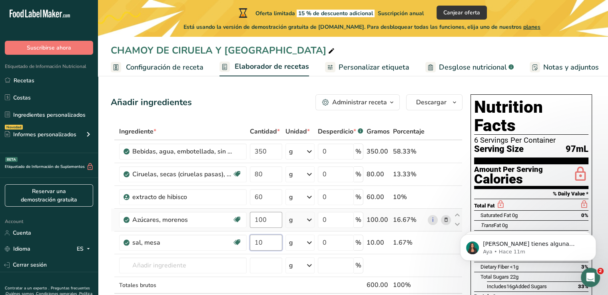
type input "10"
click at [258, 224] on div "Ingrediente * Cantidad * Unidad * Desperdicio * .a-a{fill:#347362;}.b-a{fill:#f…" at bounding box center [287, 225] width 352 height 204
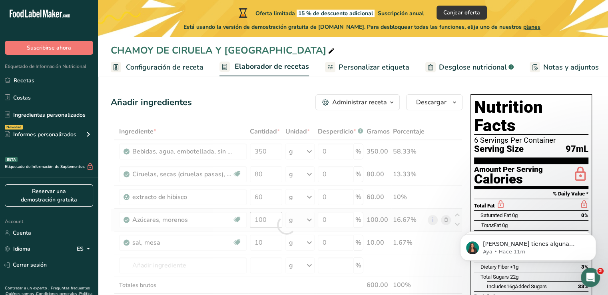
click at [258, 224] on div at bounding box center [287, 225] width 352 height 204
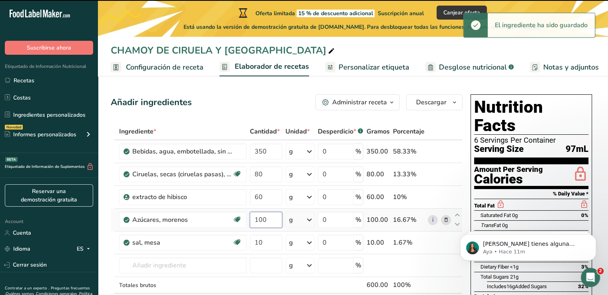
click at [260, 222] on input "100" at bounding box center [266, 220] width 32 height 16
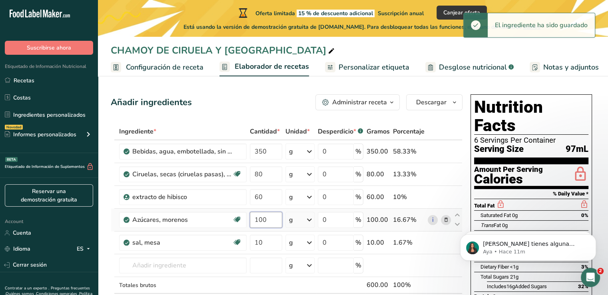
click at [260, 222] on input "100" at bounding box center [266, 220] width 32 height 16
type input "70"
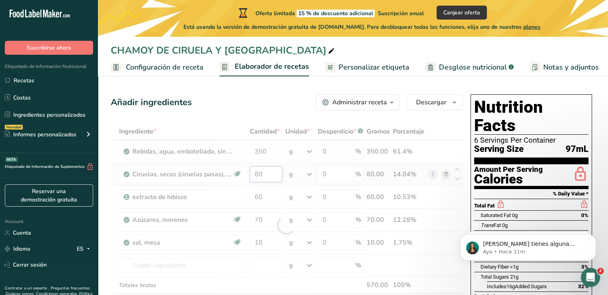
click at [265, 172] on div "Ingrediente * Cantidad * Unidad * Desperdicio * .a-a{fill:#347362;}.b-a{fill:#f…" at bounding box center [287, 225] width 352 height 204
click at [265, 172] on div at bounding box center [287, 225] width 352 height 204
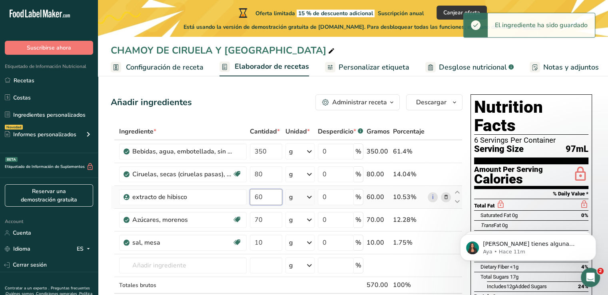
click at [259, 194] on input "60" at bounding box center [266, 197] width 32 height 16
type input "40"
click at [261, 182] on div "Ingrediente * Cantidad * Unidad * Desperdicio * .a-a{fill:#347362;}.b-a{fill:#f…" at bounding box center [287, 225] width 352 height 204
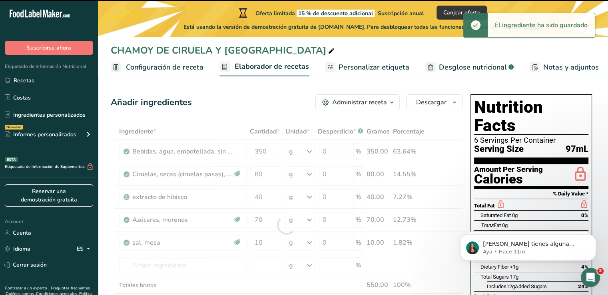
click at [261, 178] on div at bounding box center [287, 225] width 352 height 204
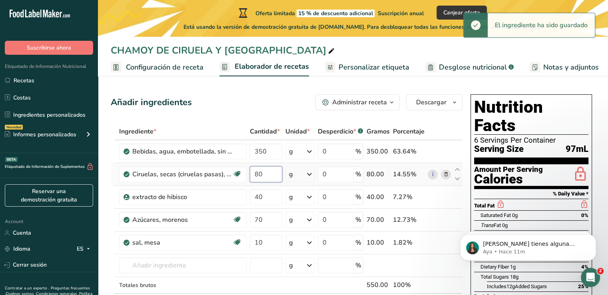
click at [262, 174] on input "80" at bounding box center [266, 174] width 32 height 16
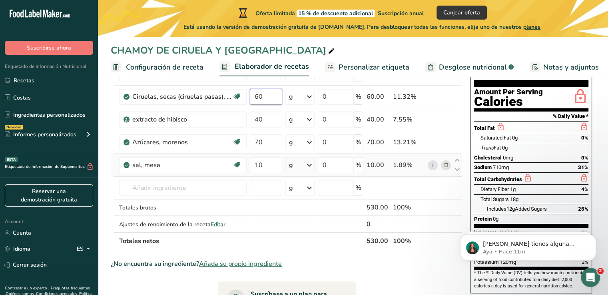
scroll to position [80, 0]
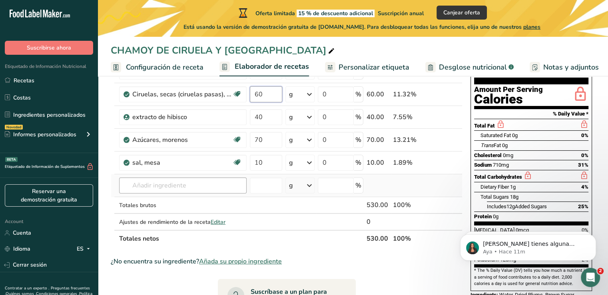
type input "60"
click at [168, 183] on div "Ingrediente * Cantidad * Unidad * Desperdicio * .a-a{fill:#347362;}.b-a{fill:#f…" at bounding box center [287, 145] width 352 height 204
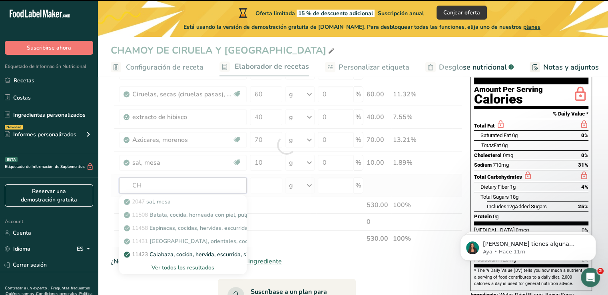
type input "CHI"
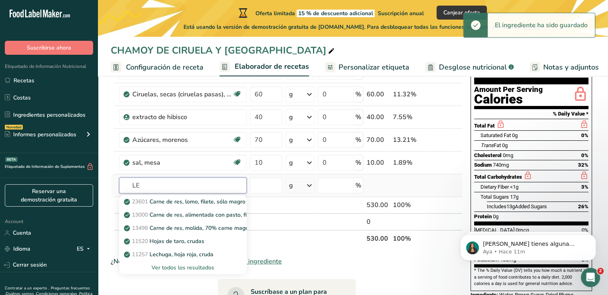
type input "L"
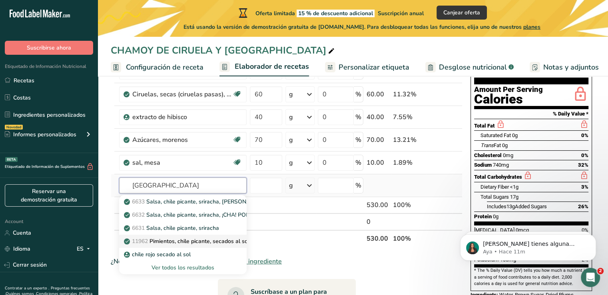
type input "CHILE"
click at [197, 242] on p "11962 Pimientos, chile picante, secados al sol" at bounding box center [188, 241] width 124 height 8
type input "Peppers, hot chile, sun-dried"
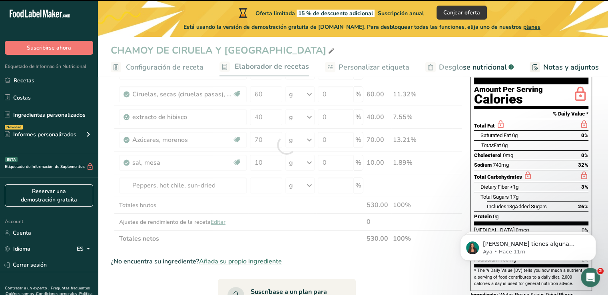
type input "0"
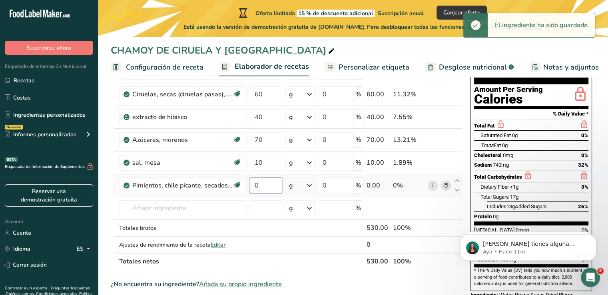
click at [270, 186] on input "0" at bounding box center [266, 186] width 32 height 16
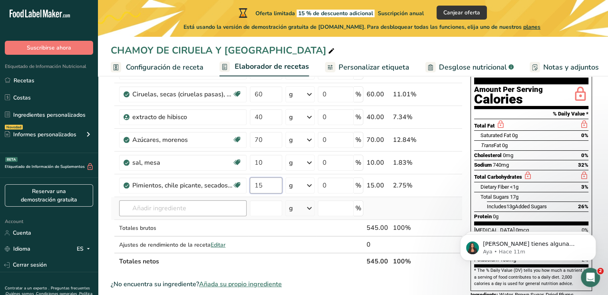
type input "15"
click at [195, 214] on div "Ingrediente * Cantidad * Unidad * Desperdicio * .a-a{fill:#347362;}.b-a{fill:#f…" at bounding box center [287, 156] width 352 height 227
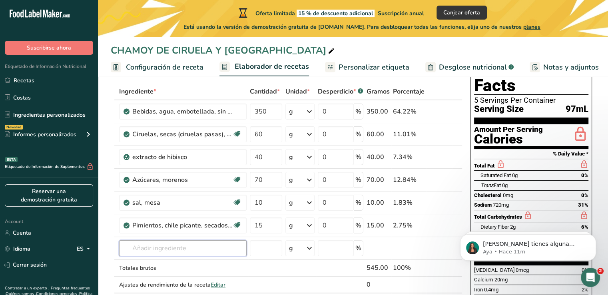
scroll to position [0, 0]
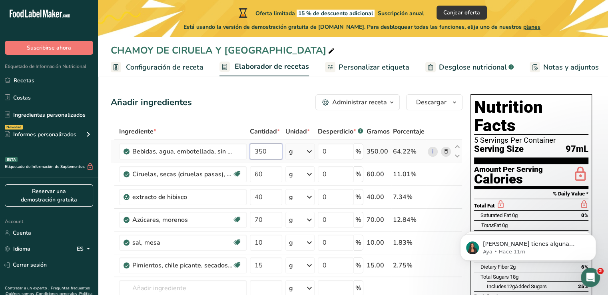
click at [263, 154] on input "350" at bounding box center [266, 152] width 32 height 16
click at [266, 151] on input "280" at bounding box center [266, 152] width 32 height 16
drag, startPoint x: 266, startPoint y: 151, endPoint x: 256, endPoint y: 152, distance: 9.6
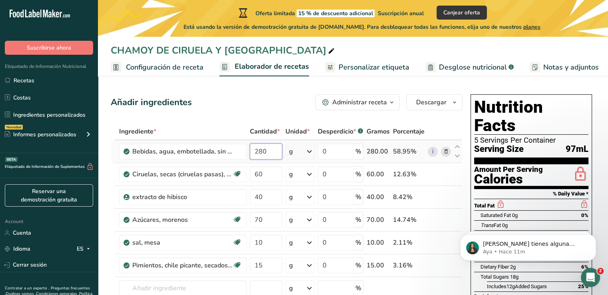
click at [256, 152] on input "280" at bounding box center [266, 152] width 32 height 16
type input "2"
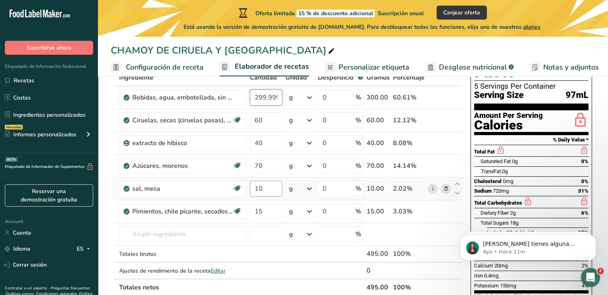
scroll to position [40, 0]
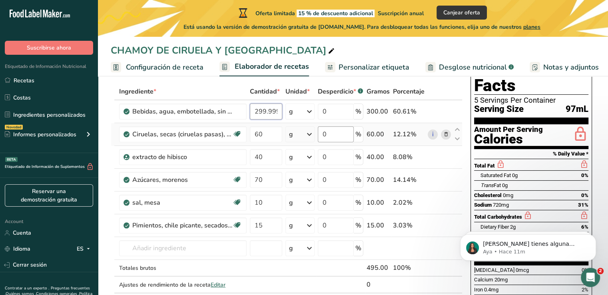
type input "299.999998"
click at [335, 133] on div "Ingrediente * Cantidad * Unidad * Desperdicio * .a-a{fill:#347362;}.b-a{fill:#f…" at bounding box center [287, 196] width 352 height 227
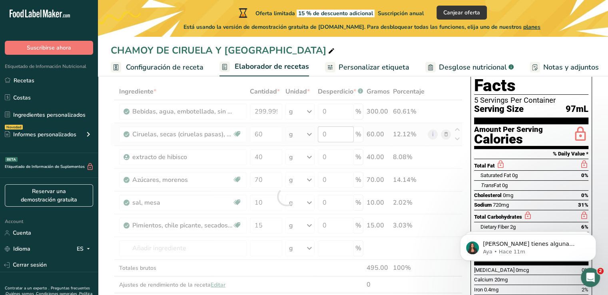
click at [335, 133] on div at bounding box center [287, 196] width 352 height 227
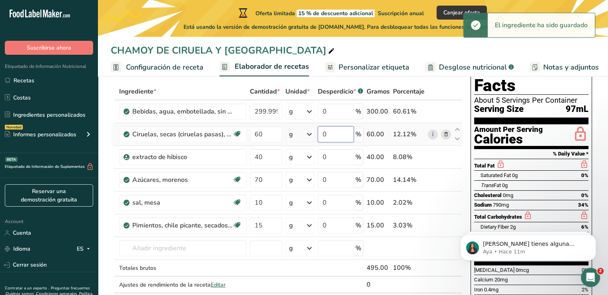
click at [335, 133] on input "0" at bounding box center [336, 134] width 36 height 16
drag, startPoint x: 335, startPoint y: 133, endPoint x: 320, endPoint y: 135, distance: 15.3
click at [320, 135] on input "0" at bounding box center [336, 134] width 36 height 16
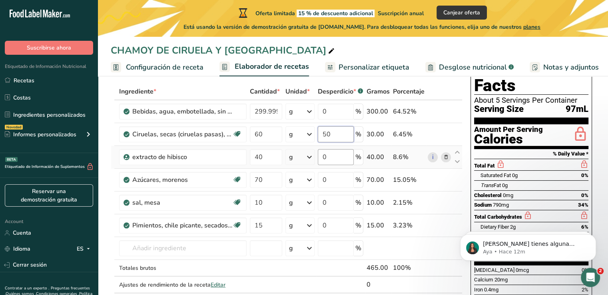
type input "50"
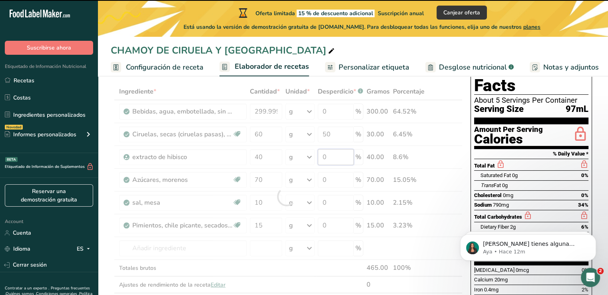
drag, startPoint x: 330, startPoint y: 156, endPoint x: 323, endPoint y: 155, distance: 6.5
click at [323, 155] on div "Ingrediente * Cantidad * Unidad * Desperdicio * .a-a{fill:#347362;}.b-a{fill:#f…" at bounding box center [287, 196] width 352 height 227
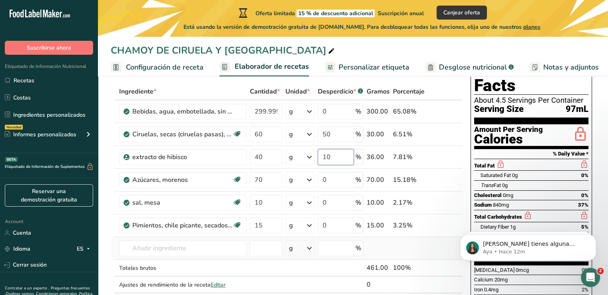
scroll to position [80, 0]
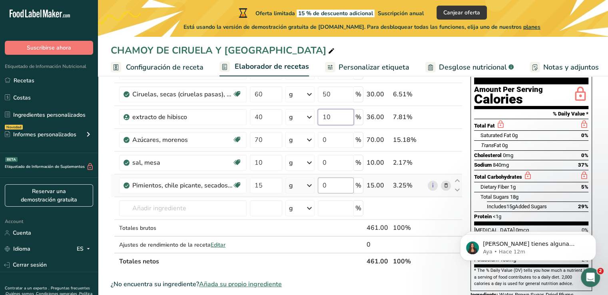
type input "10"
click at [338, 187] on div "Ingrediente * Cantidad * Unidad * Desperdicio * .a-a{fill:#347362;}.b-a{fill:#f…" at bounding box center [287, 156] width 352 height 227
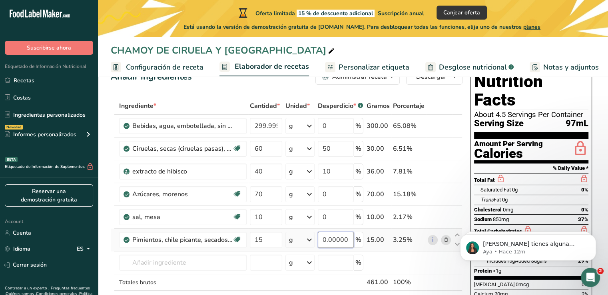
scroll to position [40, 0]
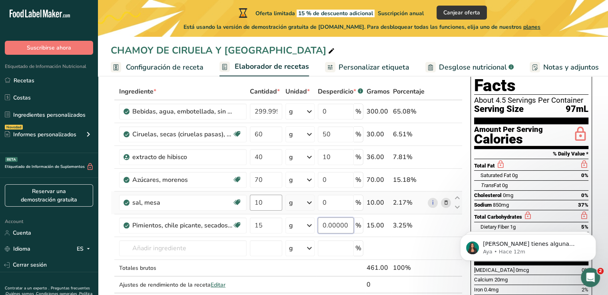
type input "0.000001"
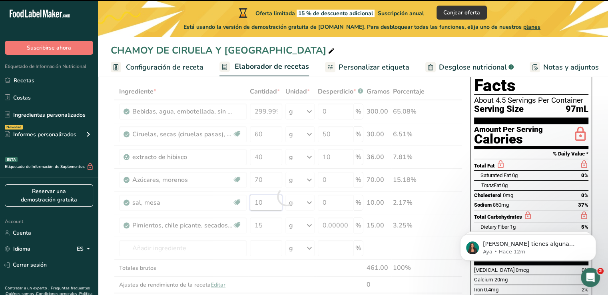
drag, startPoint x: 266, startPoint y: 208, endPoint x: 246, endPoint y: 208, distance: 20.0
click at [246, 208] on div "Ingrediente * Cantidad * Unidad * Desperdicio * .a-a{fill:#347362;}.b-a{fill:#f…" at bounding box center [287, 196] width 352 height 227
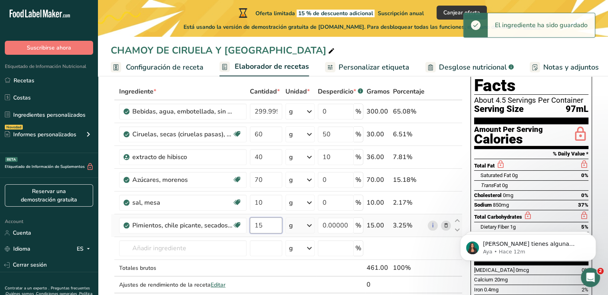
click at [262, 228] on div "Ingrediente * Cantidad * Unidad * Desperdicio * .a-a{fill:#347362;}.b-a{fill:#f…" at bounding box center [287, 196] width 352 height 227
drag, startPoint x: 261, startPoint y: 227, endPoint x: 248, endPoint y: 227, distance: 12.4
click at [248, 227] on td "15" at bounding box center [266, 225] width 36 height 23
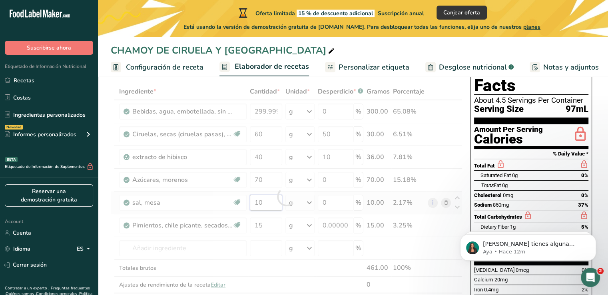
click at [258, 205] on div "Ingrediente * Cantidad * Unidad * Desperdicio * .a-a{fill:#347362;}.b-a{fill:#f…" at bounding box center [287, 196] width 352 height 227
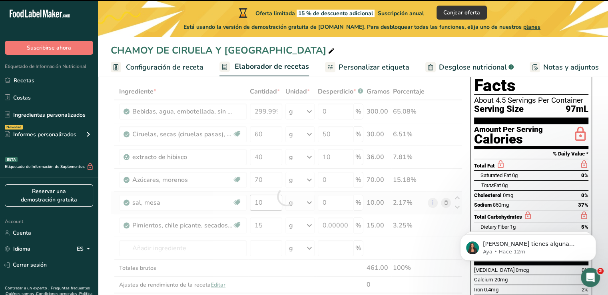
click at [258, 205] on div at bounding box center [287, 196] width 352 height 227
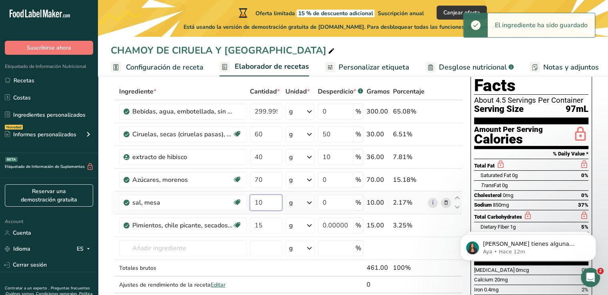
click at [258, 205] on input "10" at bounding box center [266, 203] width 32 height 16
type input "5"
click at [261, 223] on div "Ingrediente * Cantidad * Unidad * Desperdicio * .a-a{fill:#347362;}.b-a{fill:#f…" at bounding box center [287, 196] width 352 height 227
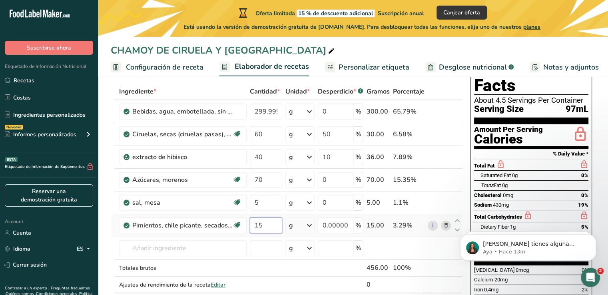
drag, startPoint x: 262, startPoint y: 226, endPoint x: 257, endPoint y: 227, distance: 5.3
click at [257, 227] on input "15" at bounding box center [266, 226] width 32 height 16
type input "1"
type input "9"
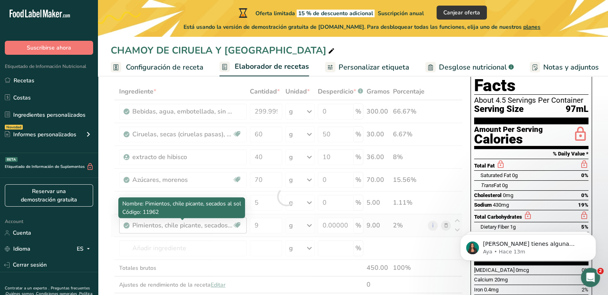
click at [198, 228] on div "Ingrediente * Cantidad * Unidad * Desperdicio * .a-a{fill:#347362;}.b-a{fill:#f…" at bounding box center [287, 196] width 352 height 227
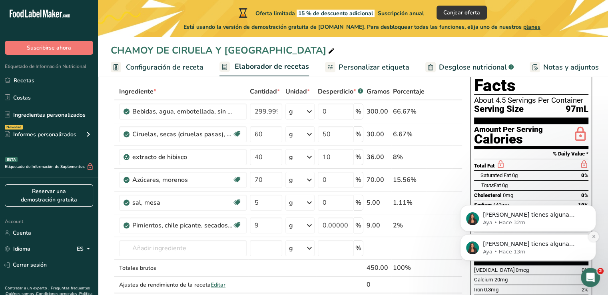
click at [592, 238] on icon "Dismiss notification" at bounding box center [594, 236] width 4 height 4
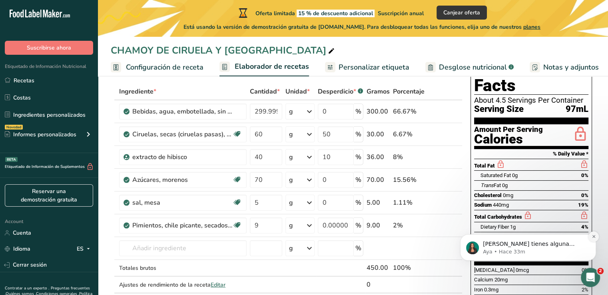
click at [594, 238] on icon "Dismiss notification" at bounding box center [594, 236] width 4 height 4
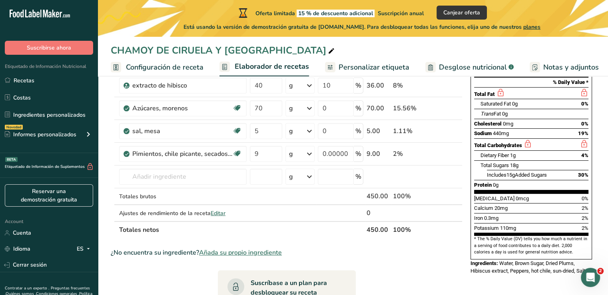
scroll to position [120, 0]
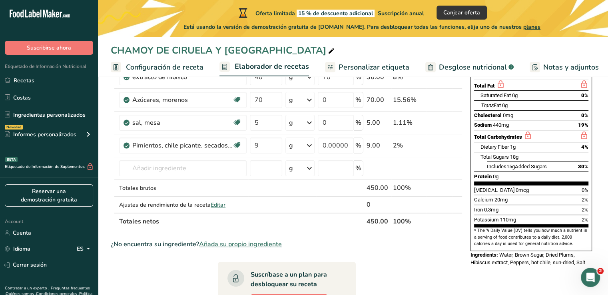
click at [541, 252] on span "Water, Brown Sugar, Dried Plums, Hibiscus extract, Peppers, hot chile, sun-drie…" at bounding box center [528, 259] width 115 height 14
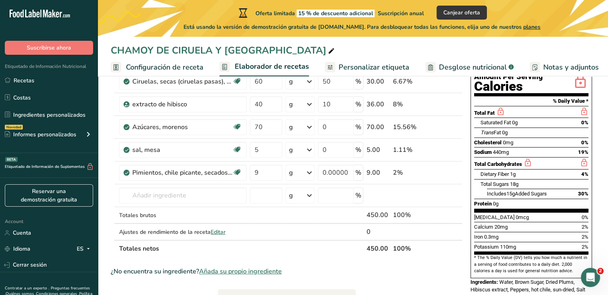
scroll to position [0, 0]
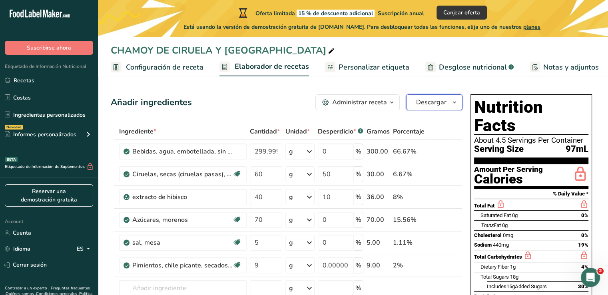
click at [447, 102] on button "Descargar" at bounding box center [434, 102] width 56 height 16
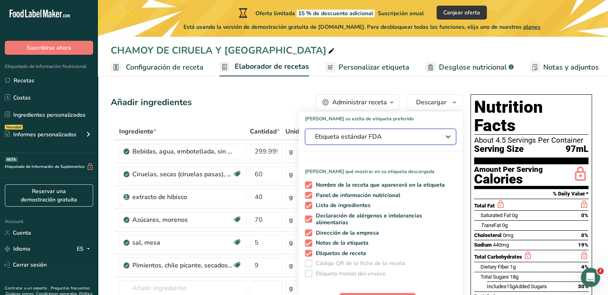
click at [437, 136] on div "Etiqueta estándar FDA" at bounding box center [380, 137] width 131 height 10
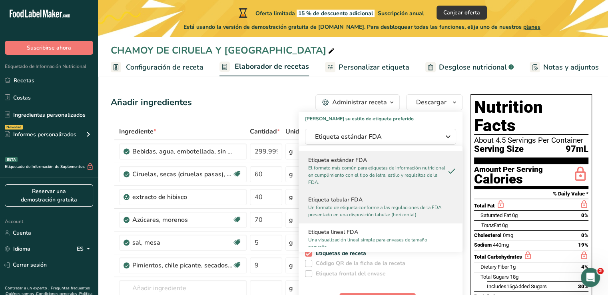
click at [411, 196] on h2 "Etiqueta tabular FDA" at bounding box center [380, 200] width 145 height 8
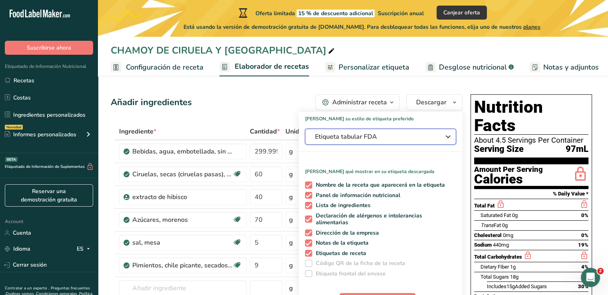
click at [422, 135] on span "Etiqueta tabular FDA" at bounding box center [375, 137] width 120 height 10
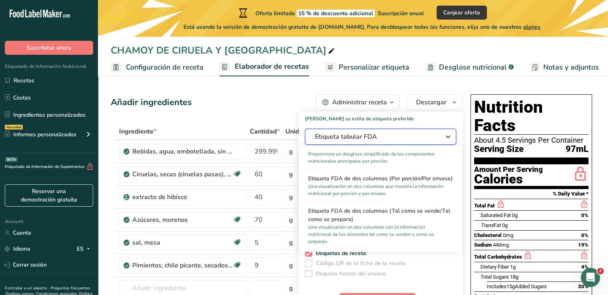
scroll to position [120, 0]
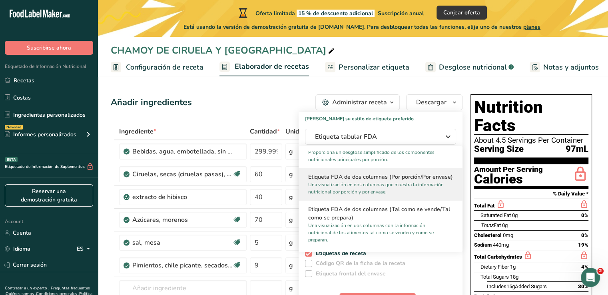
click at [423, 194] on p "Una visualización en dos columnas que muestra la información nutricional por po…" at bounding box center [377, 188] width 138 height 14
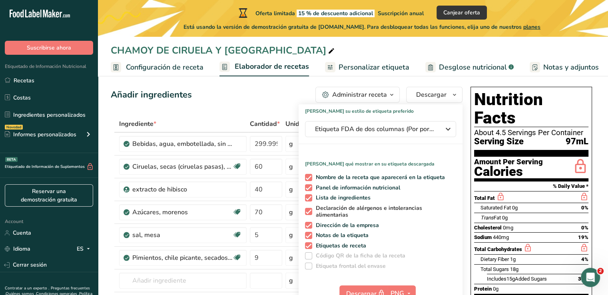
scroll to position [0, 0]
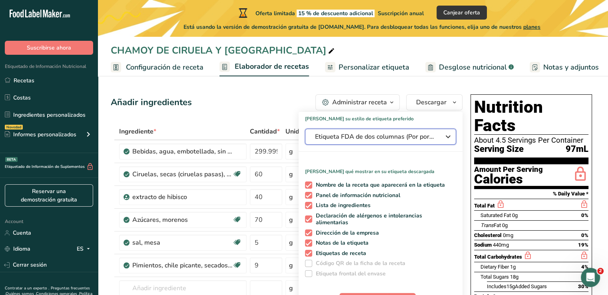
click at [418, 138] on span "Etiqueta FDA de dos columnas (Por porción/Por envase)" at bounding box center [375, 137] width 120 height 10
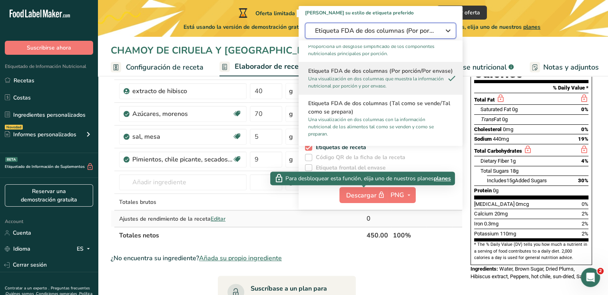
scroll to position [120, 0]
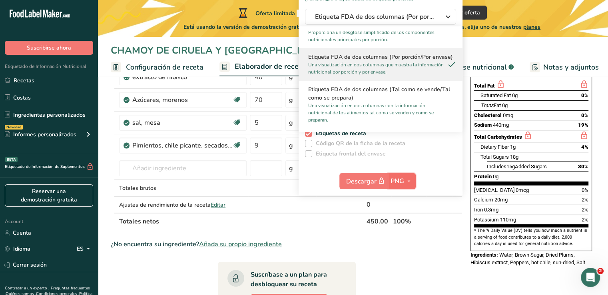
click at [412, 180] on icon "button" at bounding box center [409, 181] width 6 height 10
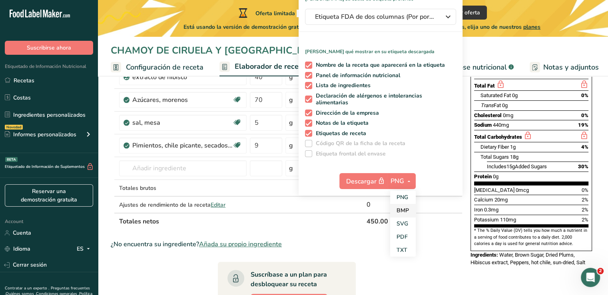
click at [402, 210] on link "BMP" at bounding box center [403, 210] width 26 height 13
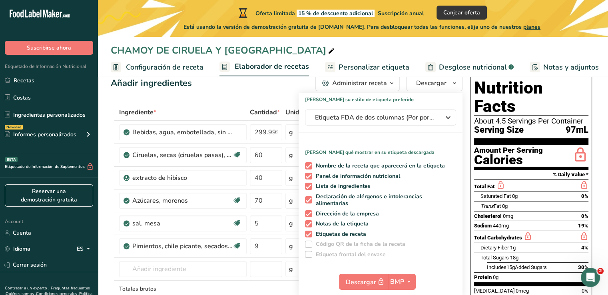
scroll to position [0, 0]
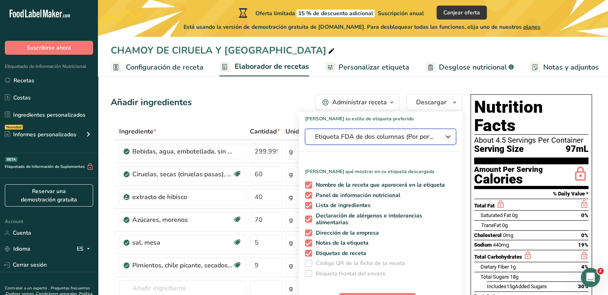
click at [448, 135] on icon "button" at bounding box center [449, 137] width 10 height 14
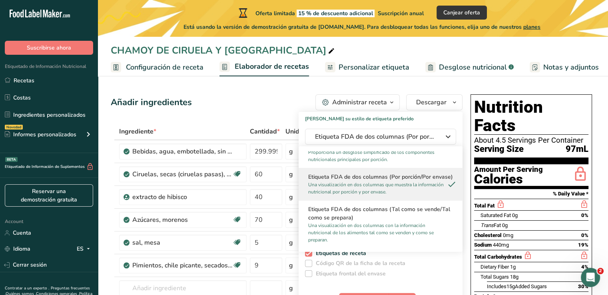
click at [451, 119] on h1 "Elija su estilo de etiqueta preferido" at bounding box center [381, 117] width 164 height 10
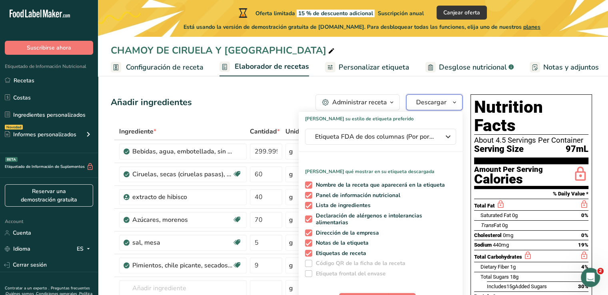
click at [433, 103] on span "Descargar" at bounding box center [431, 103] width 30 height 10
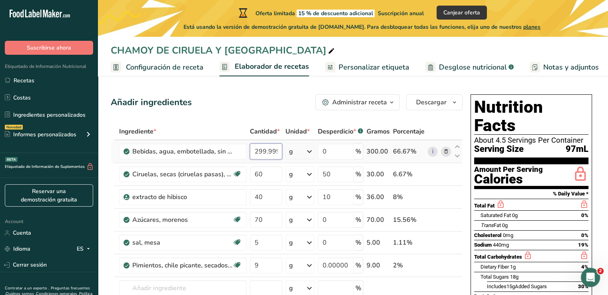
click at [262, 153] on input "299.999998" at bounding box center [266, 152] width 32 height 16
type input "350"
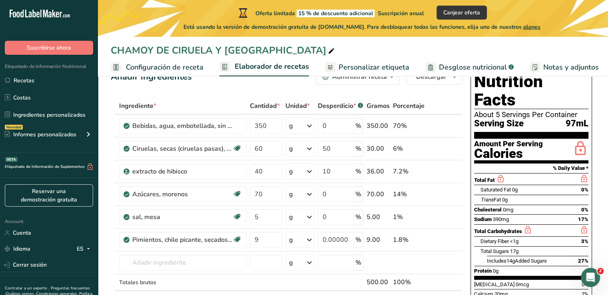
scroll to position [40, 0]
